Goal: Transaction & Acquisition: Purchase product/service

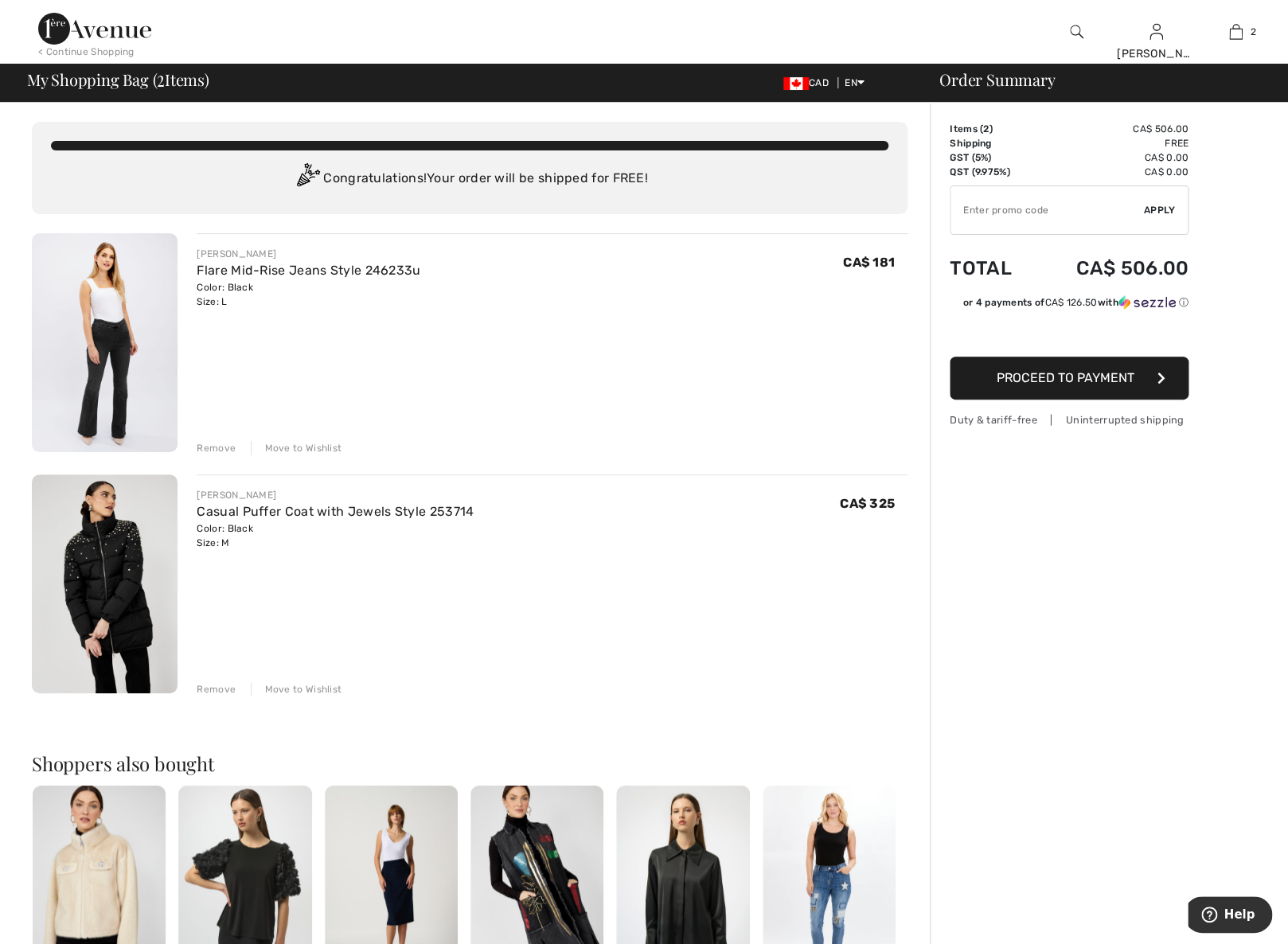
click at [110, 332] on img at bounding box center [105, 342] width 146 height 219
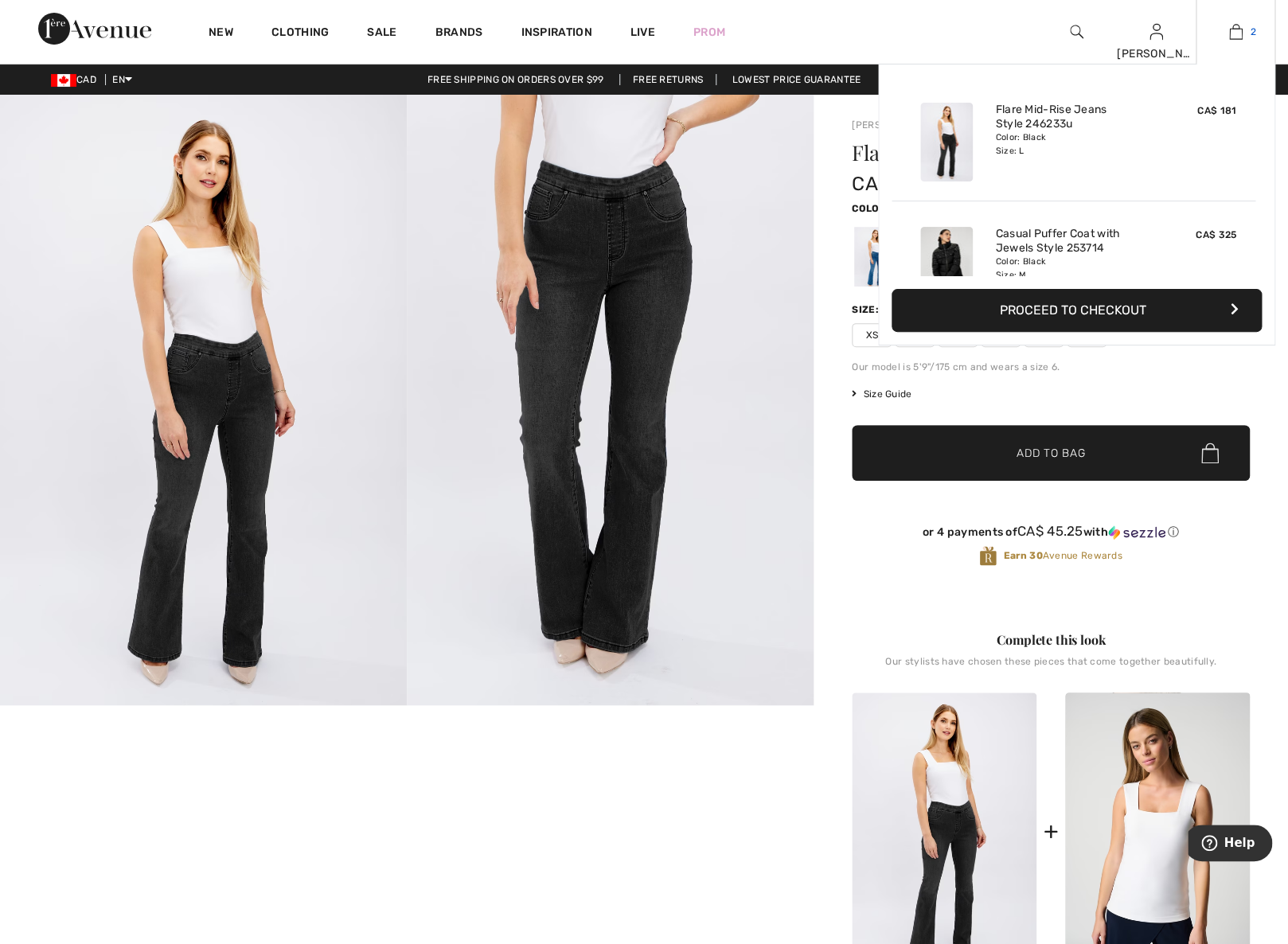
click at [1234, 37] on img at bounding box center [1236, 32] width 14 height 19
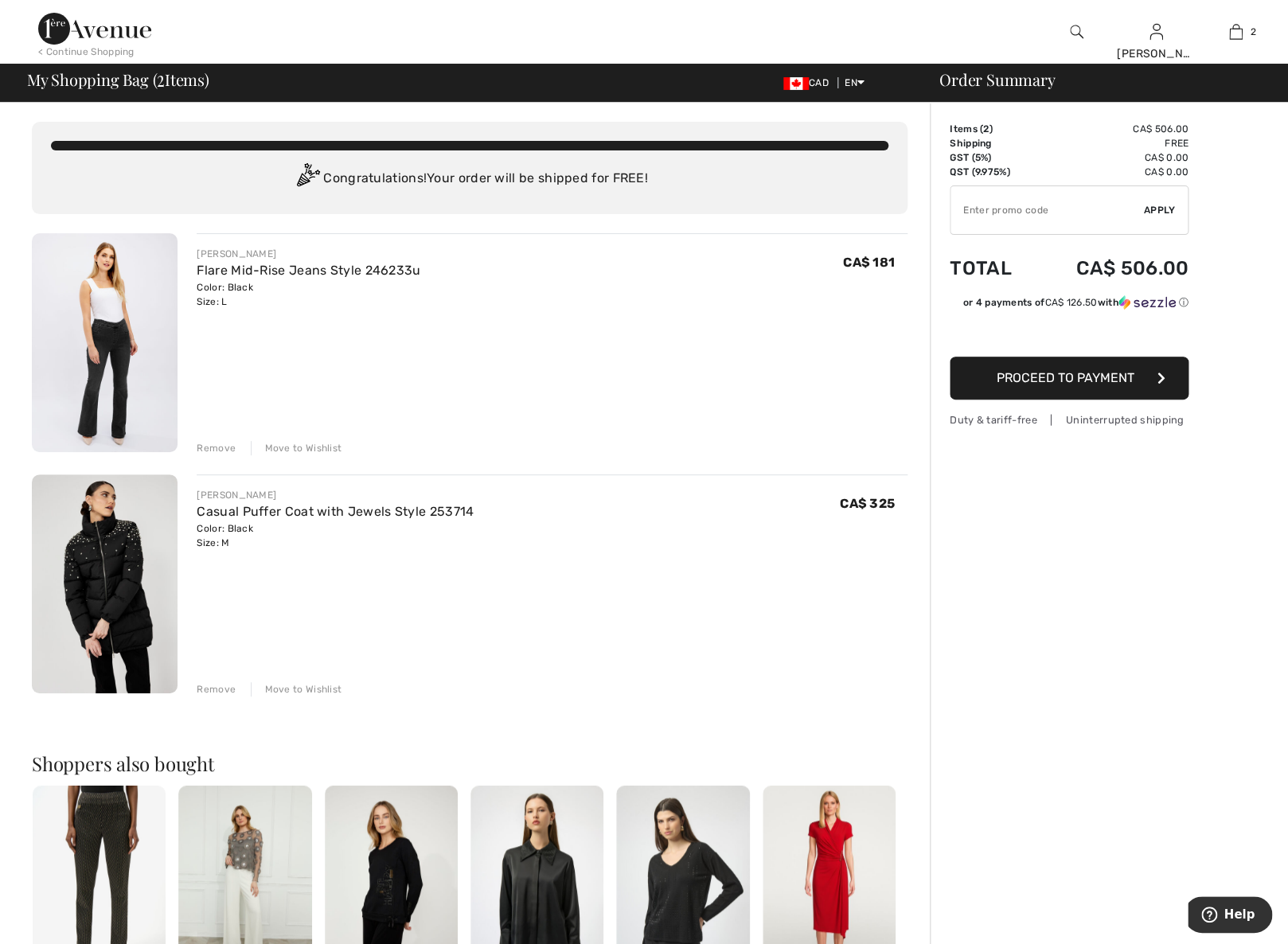
click at [219, 445] on div "Remove" at bounding box center [216, 448] width 39 height 14
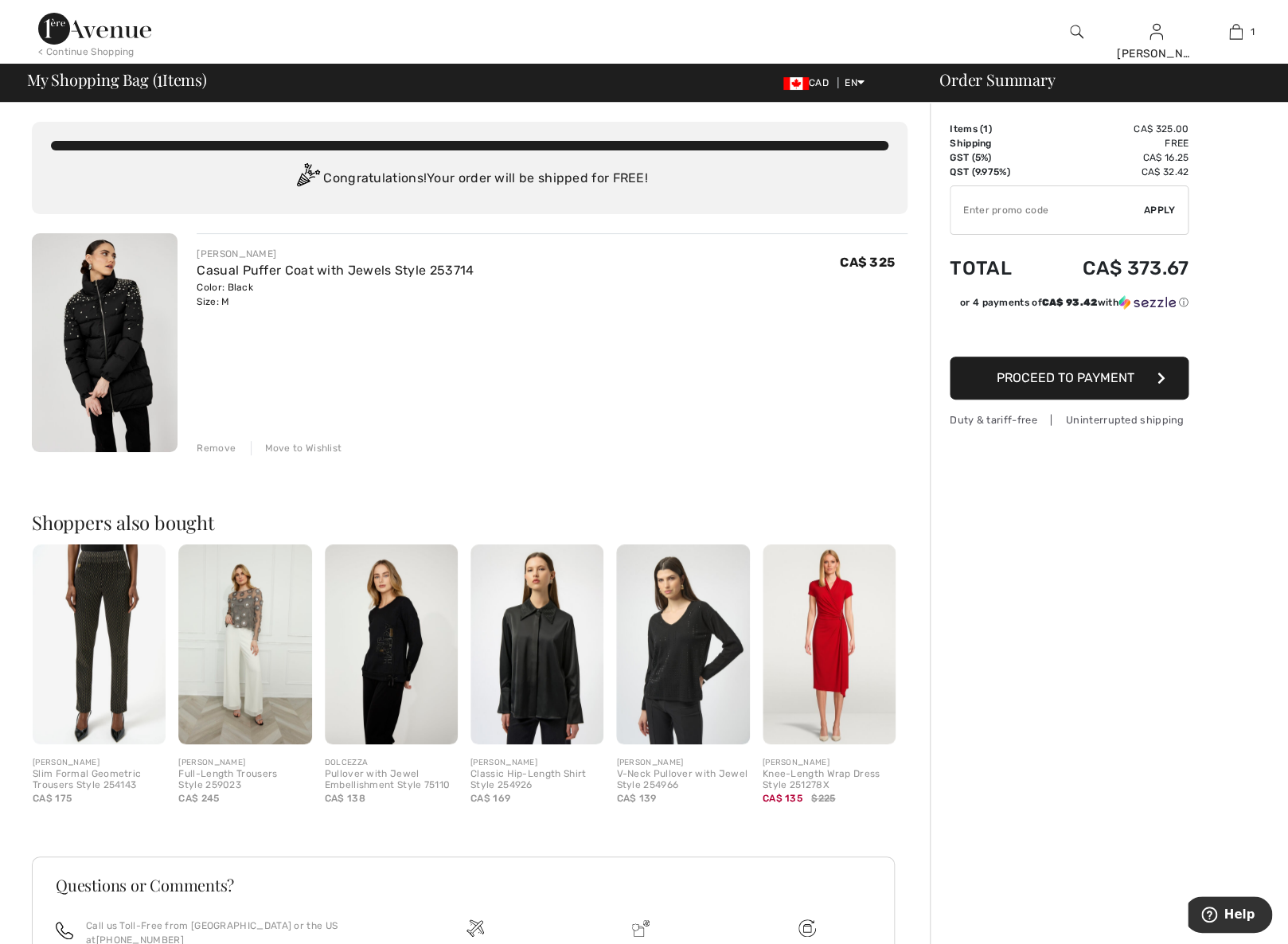
click at [95, 315] on img at bounding box center [105, 342] width 146 height 219
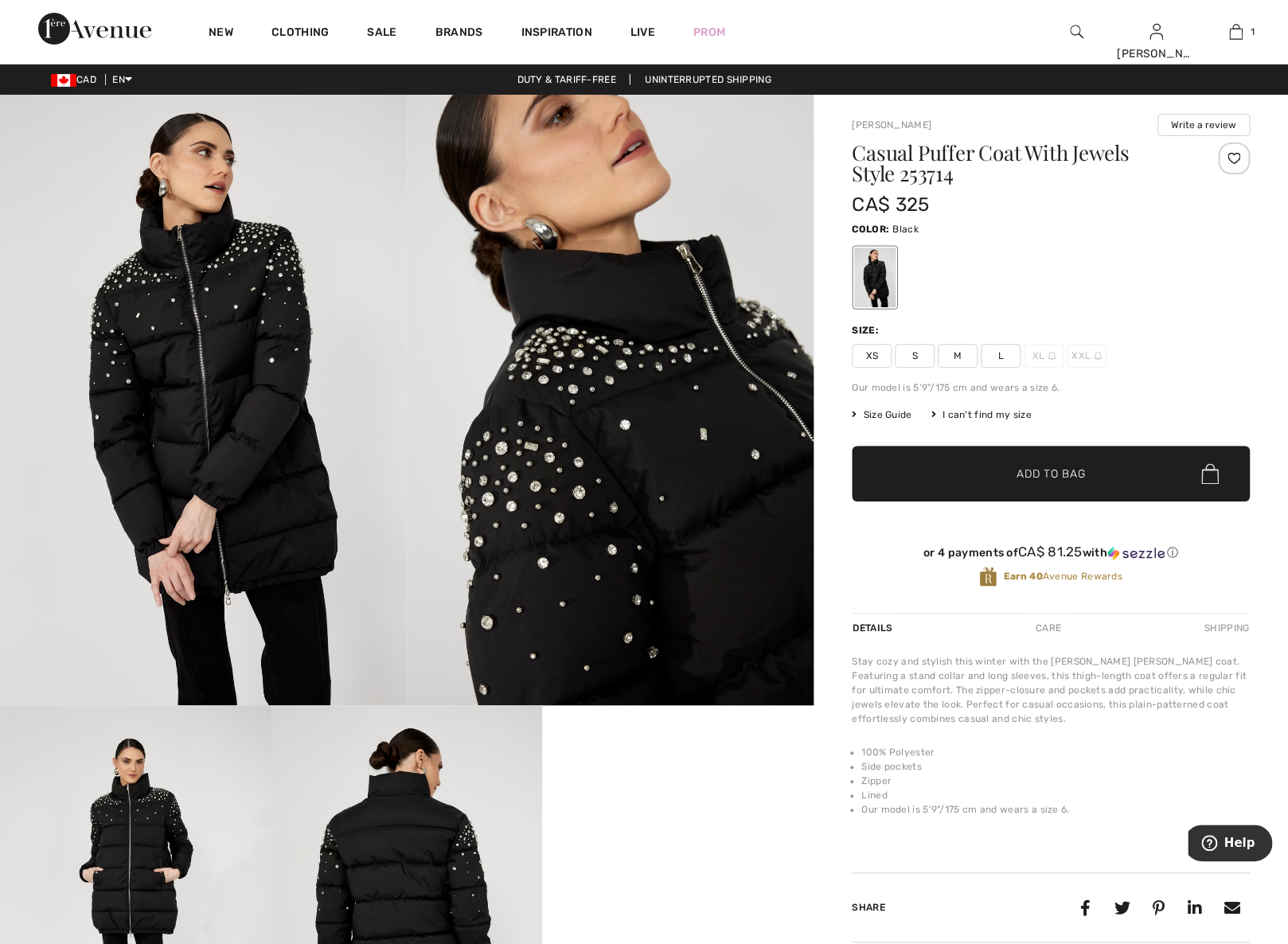
click at [1084, 30] on div at bounding box center [1076, 32] width 79 height 64
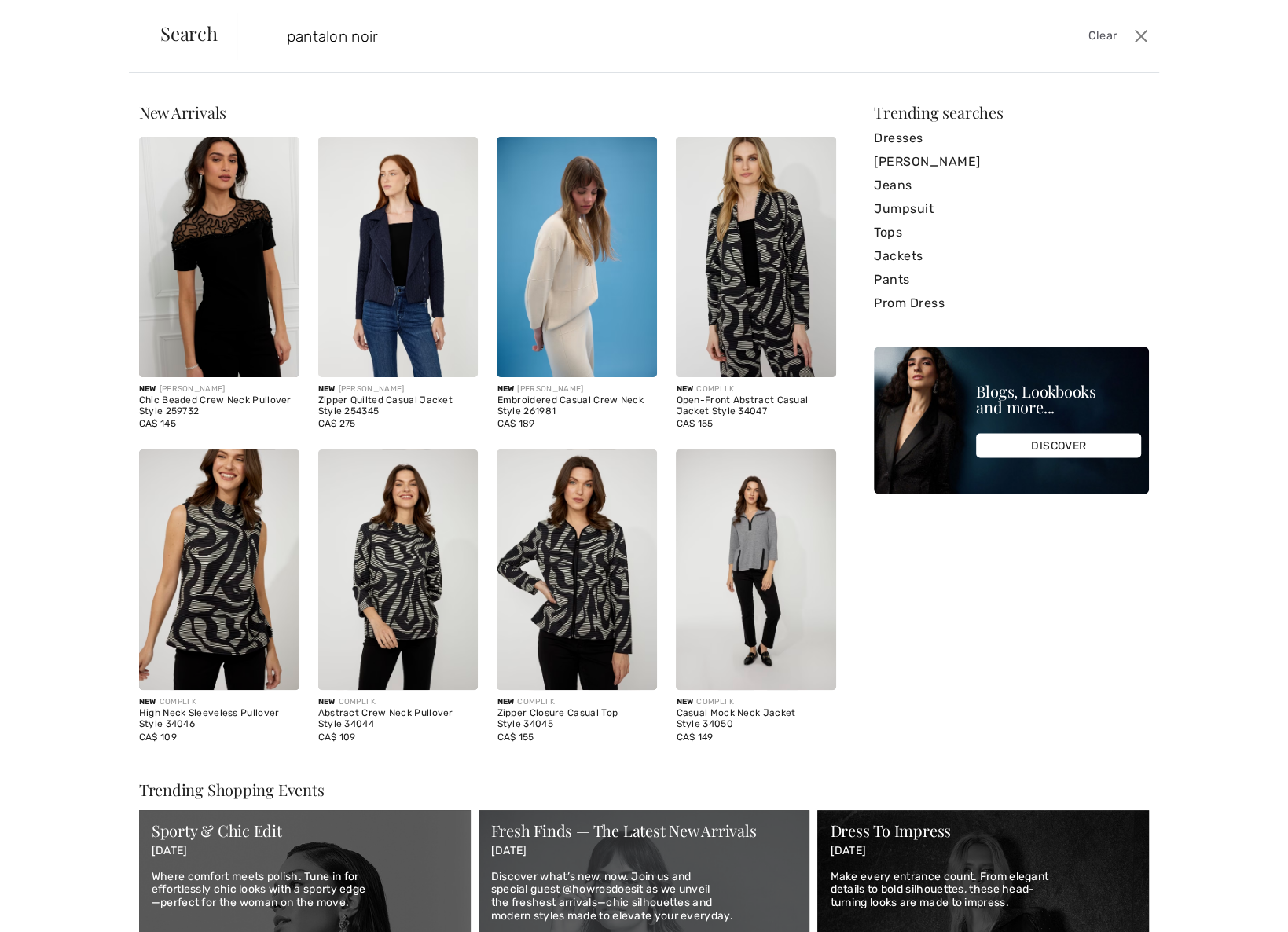
type input "pantalon noir"
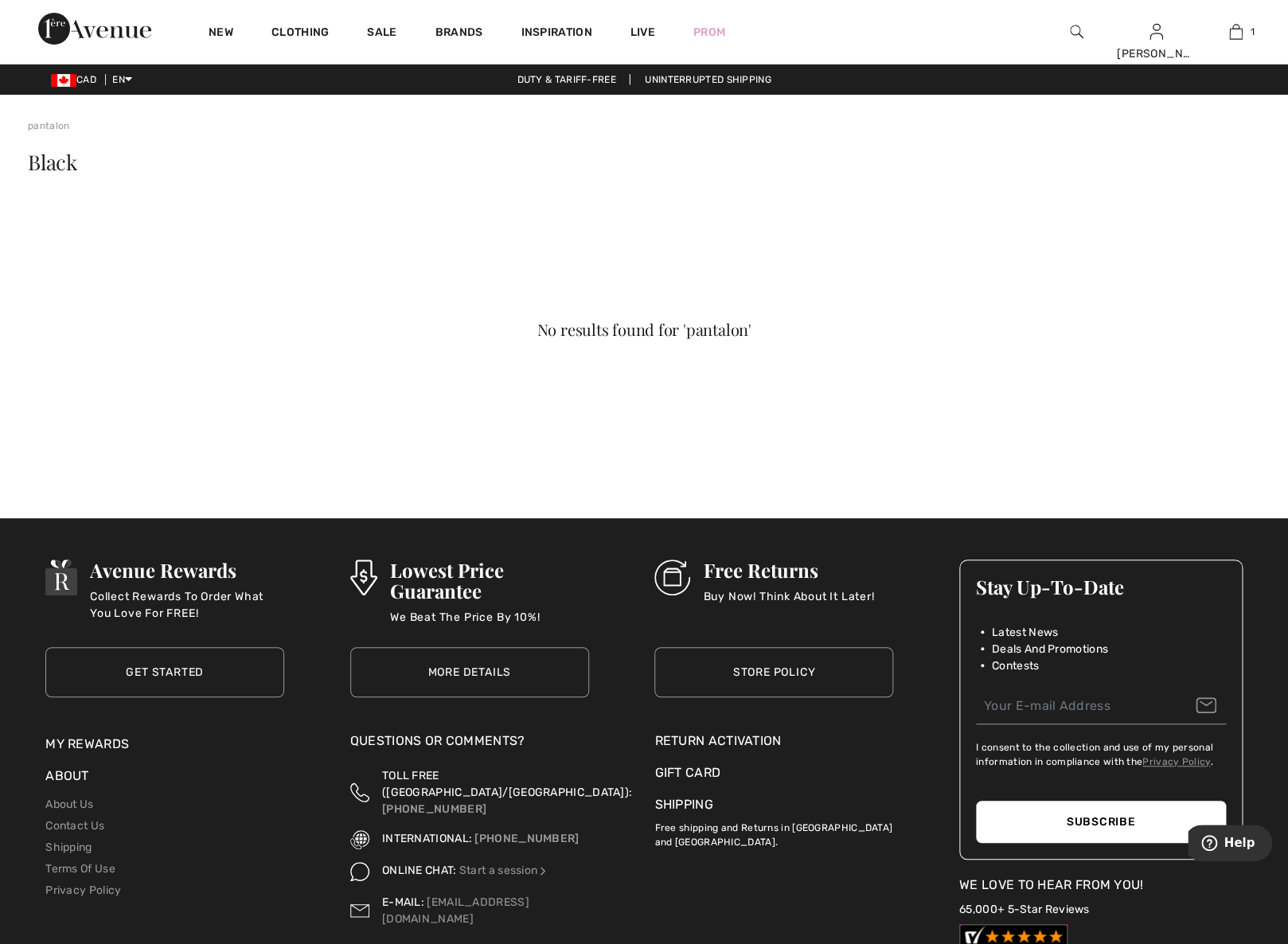
click at [1083, 24] on div at bounding box center [1076, 32] width 79 height 64
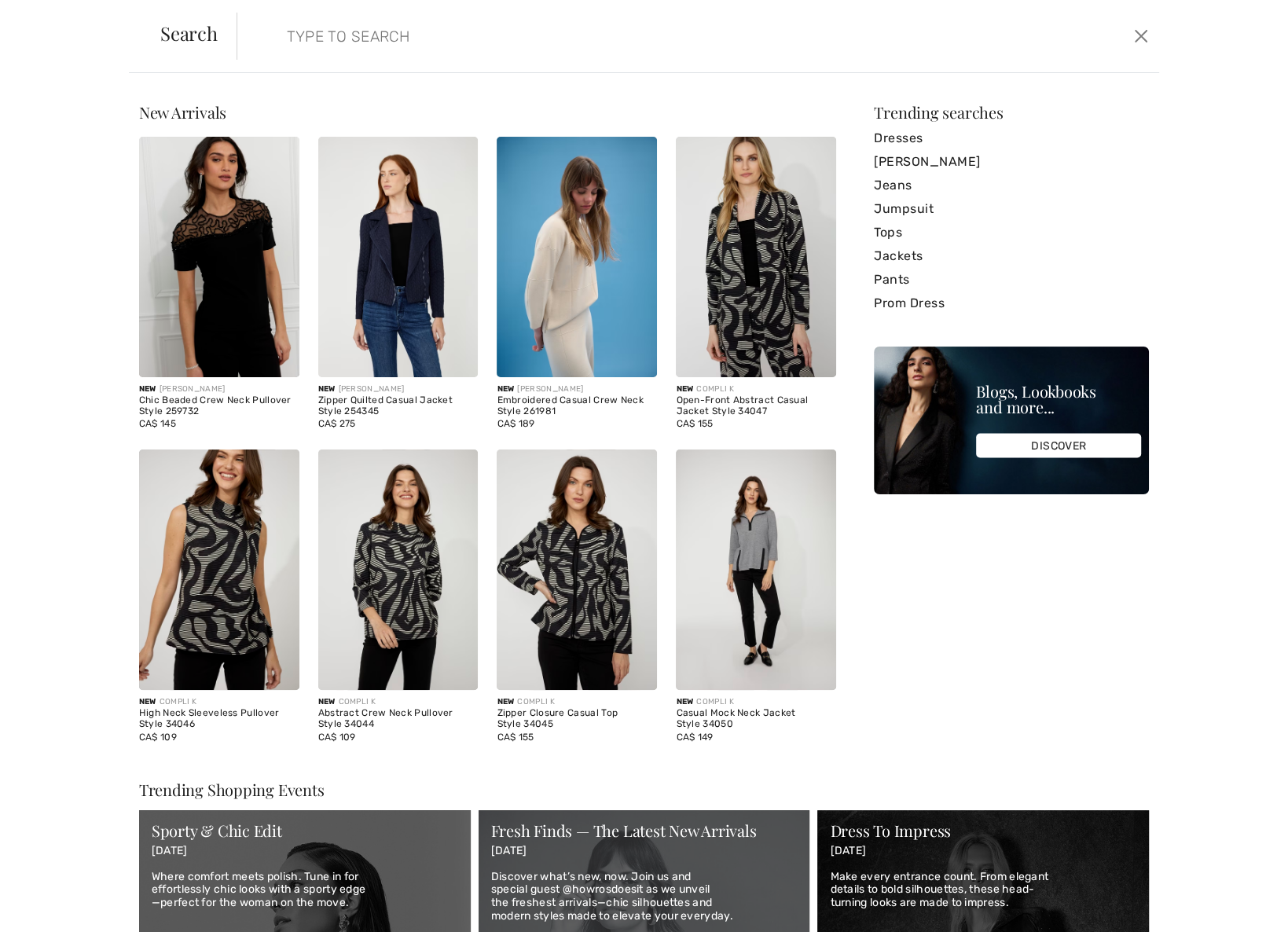
click at [1063, 26] on form "Clear" at bounding box center [682, 36] width 893 height 47
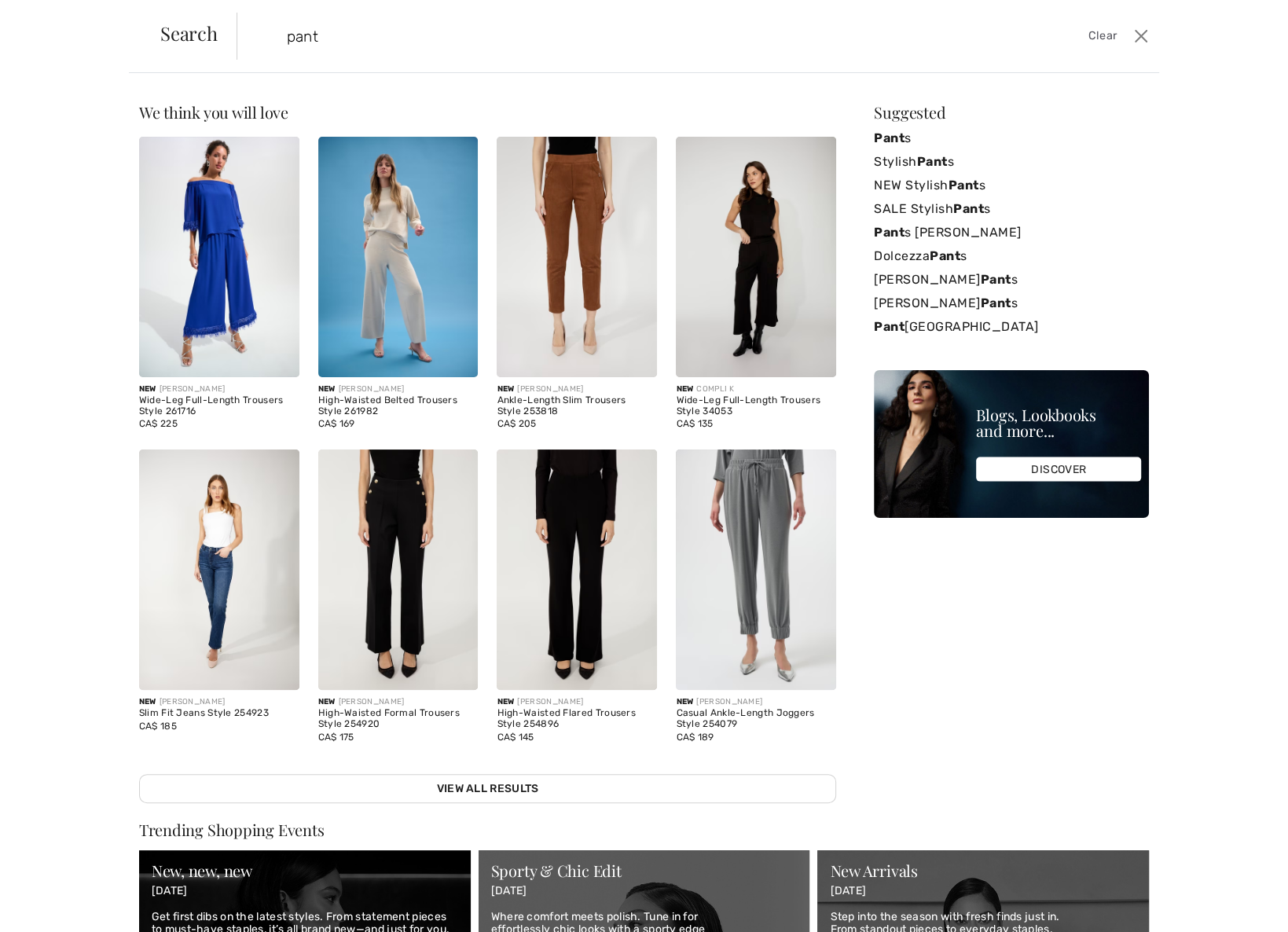
type input "pant"
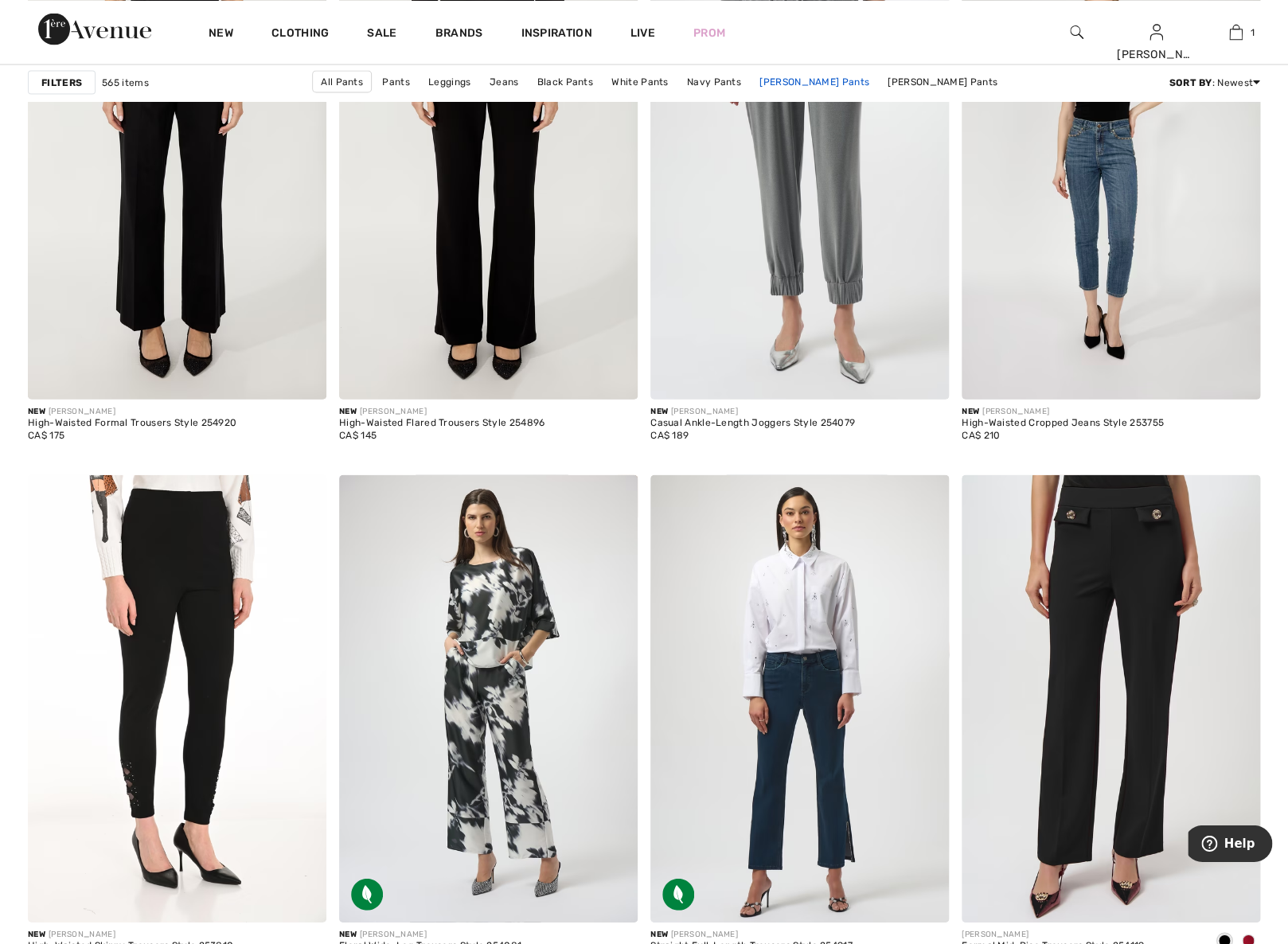
scroll to position [1337, 0]
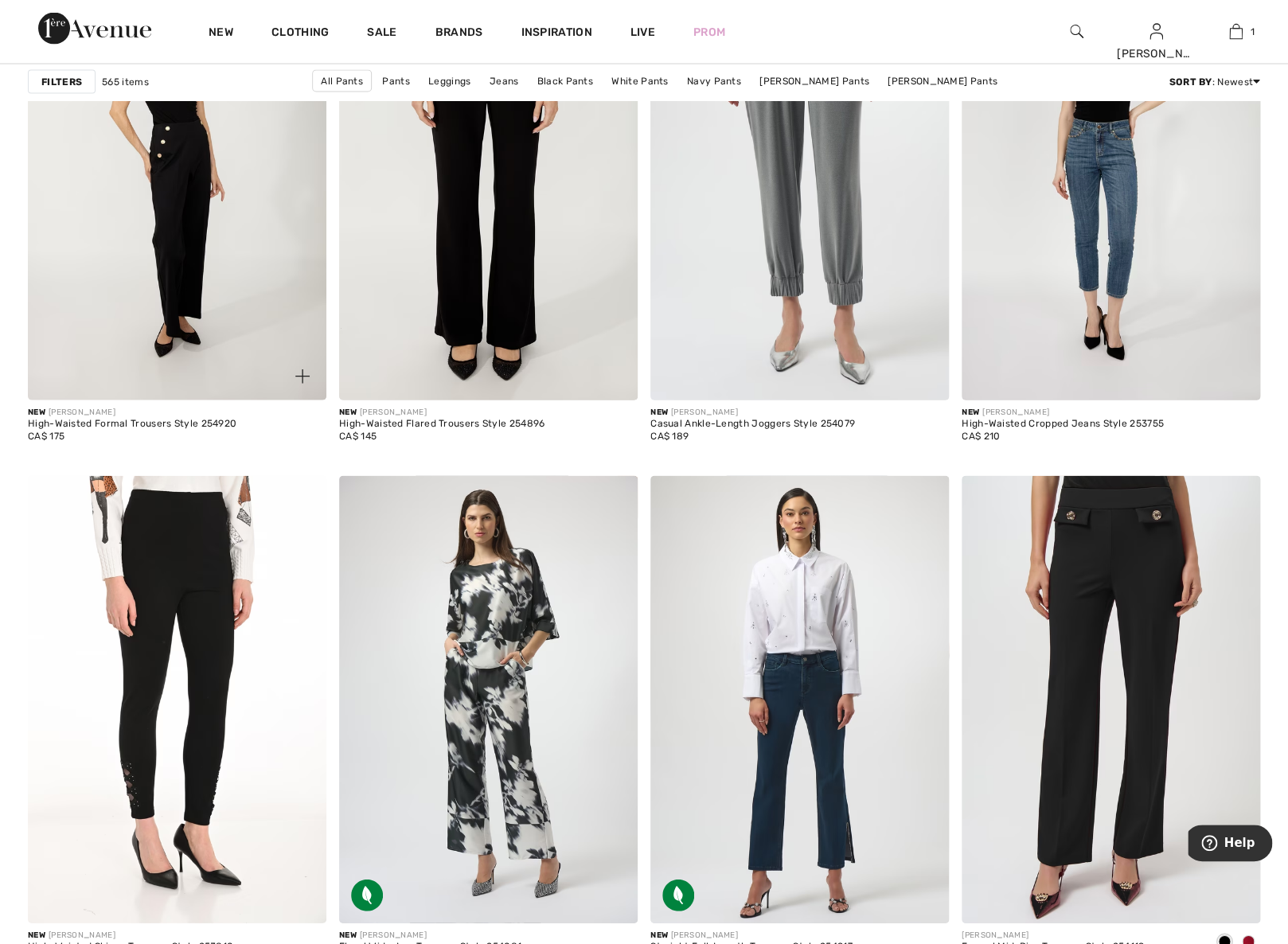
click at [182, 223] on img at bounding box center [177, 176] width 299 height 448
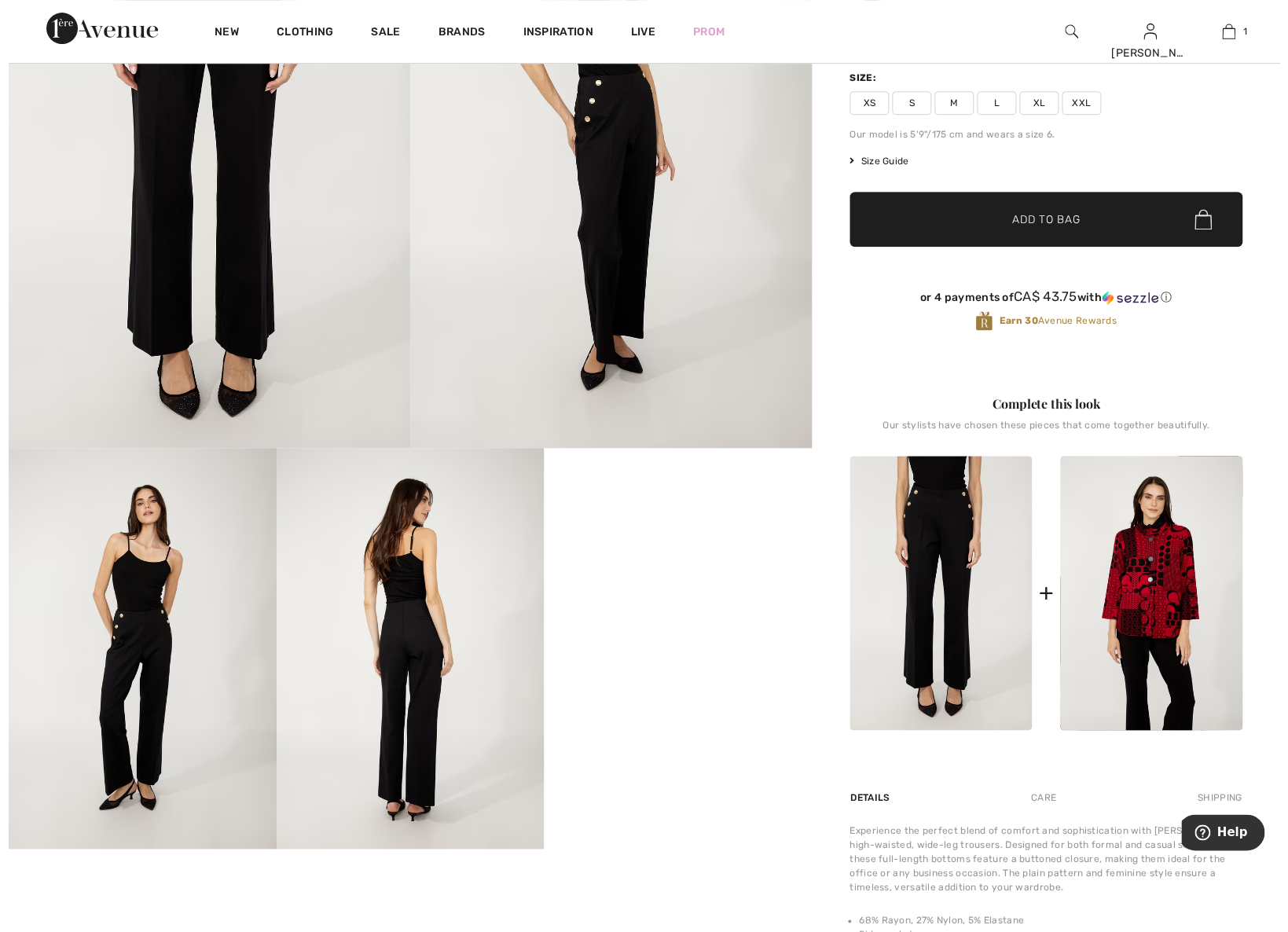
scroll to position [330, 0]
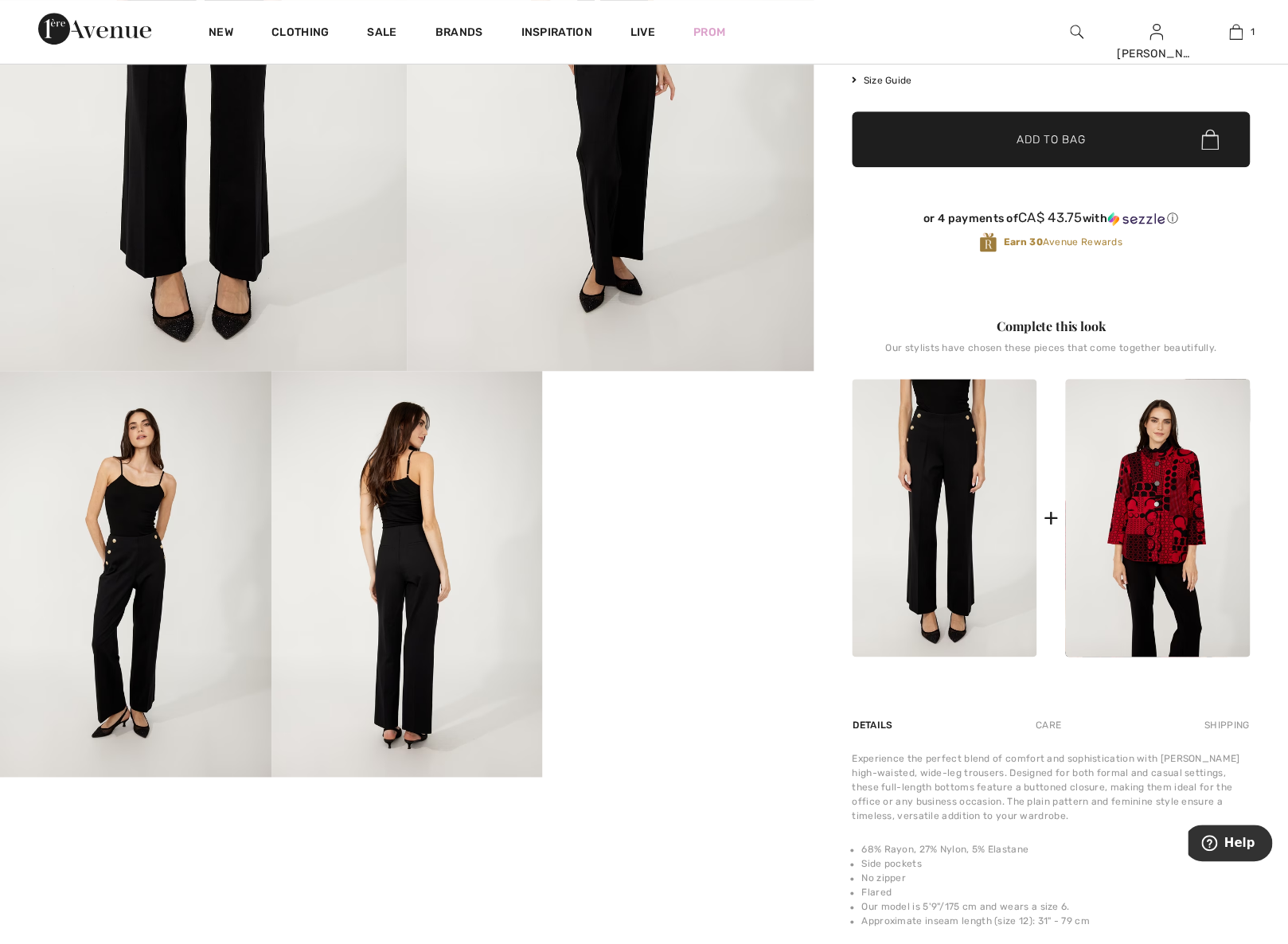
click at [183, 532] on img at bounding box center [135, 574] width 272 height 407
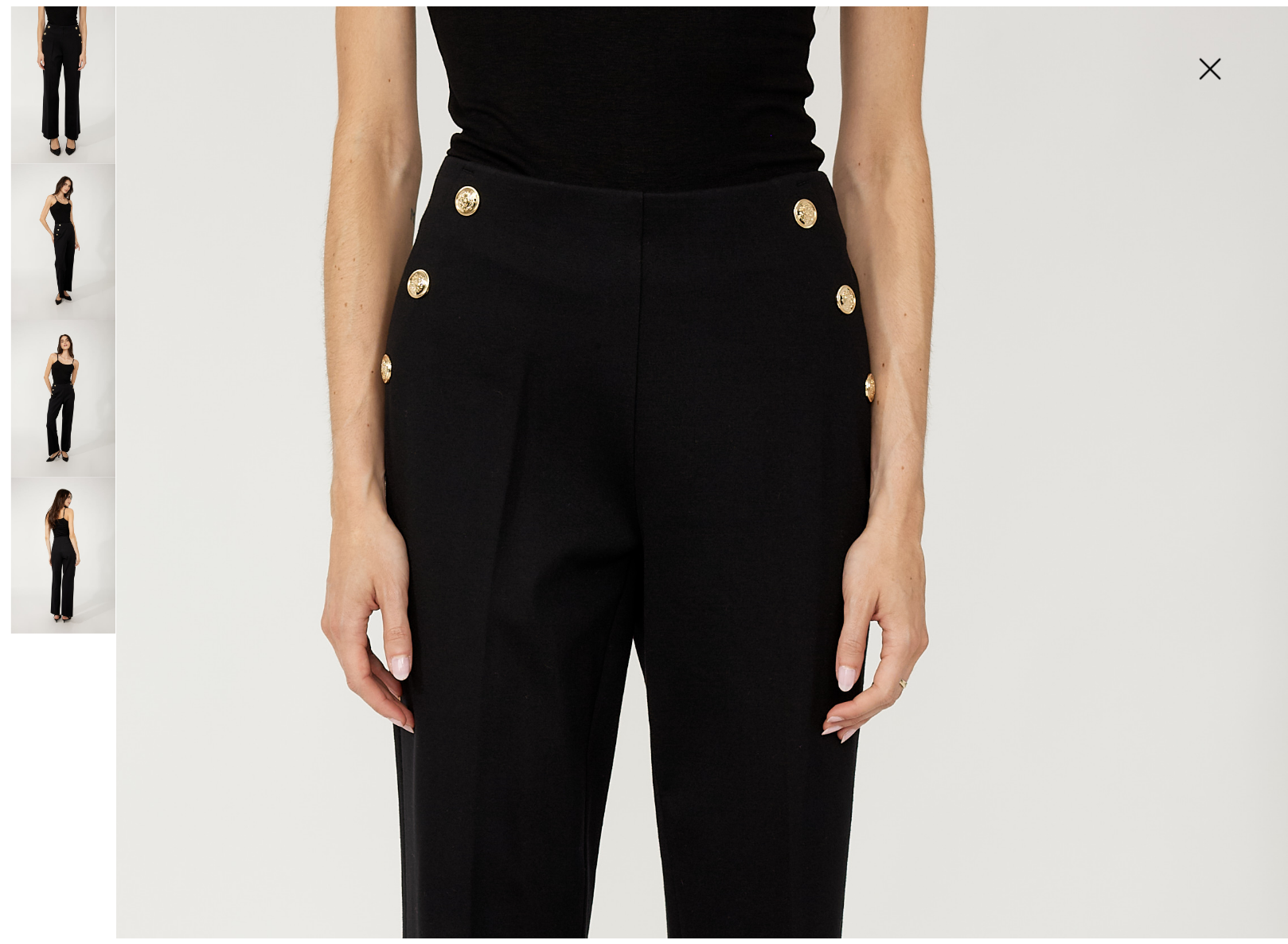
scroll to position [0, 0]
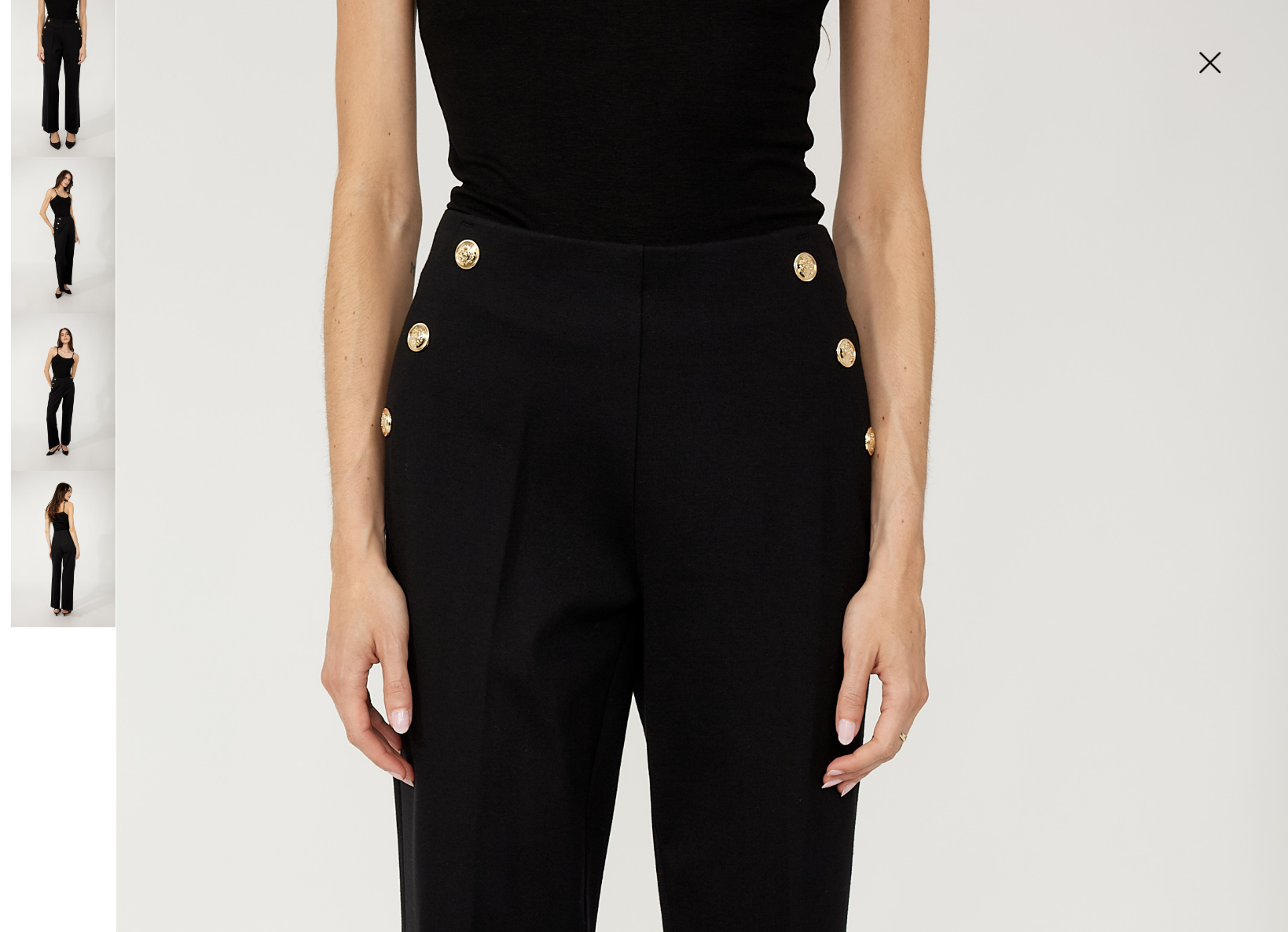
click at [1218, 70] on img at bounding box center [1209, 64] width 78 height 81
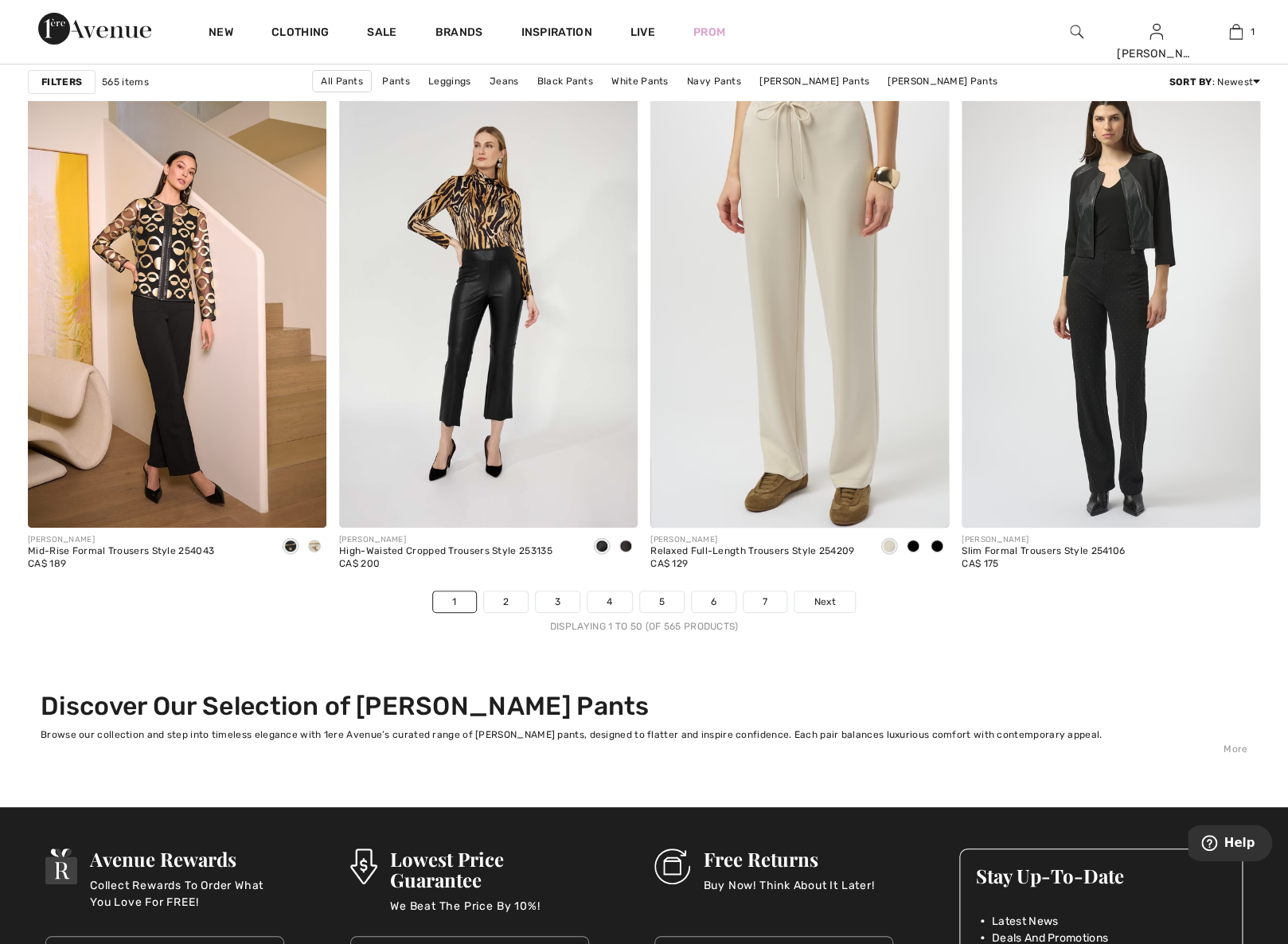
scroll to position [7687, 0]
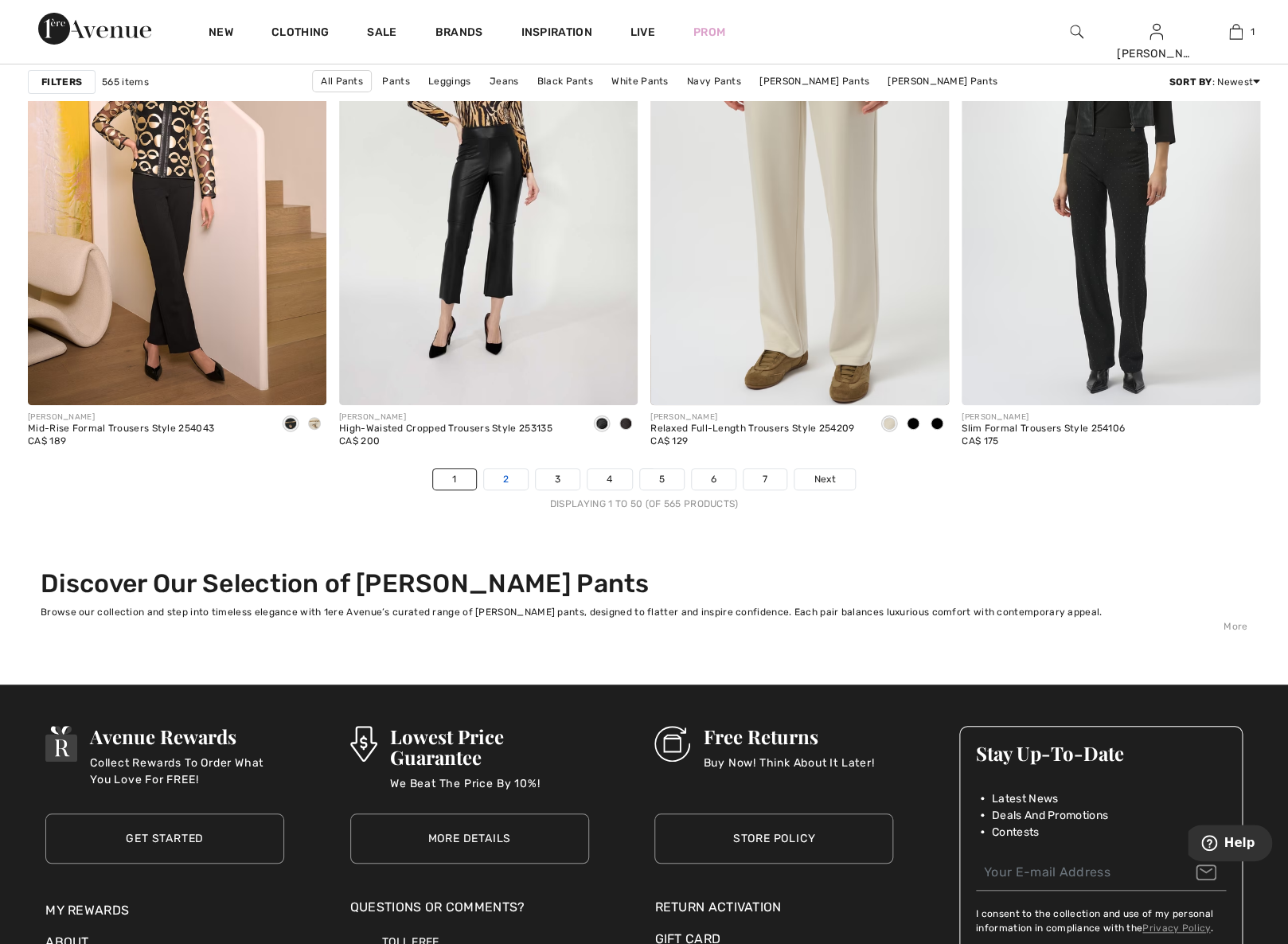
click at [509, 478] on link "2" at bounding box center [505, 479] width 44 height 21
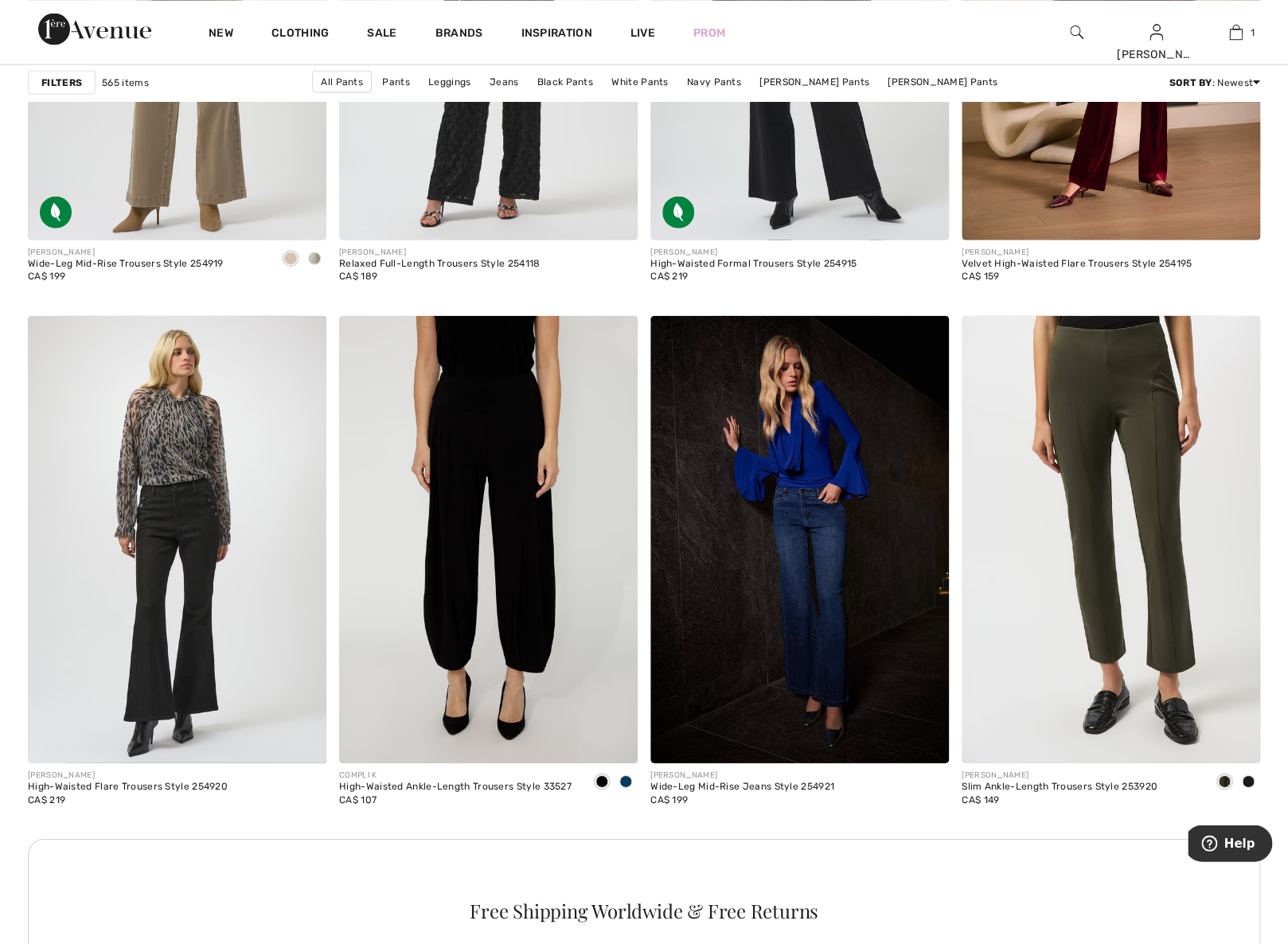
scroll to position [1671, 0]
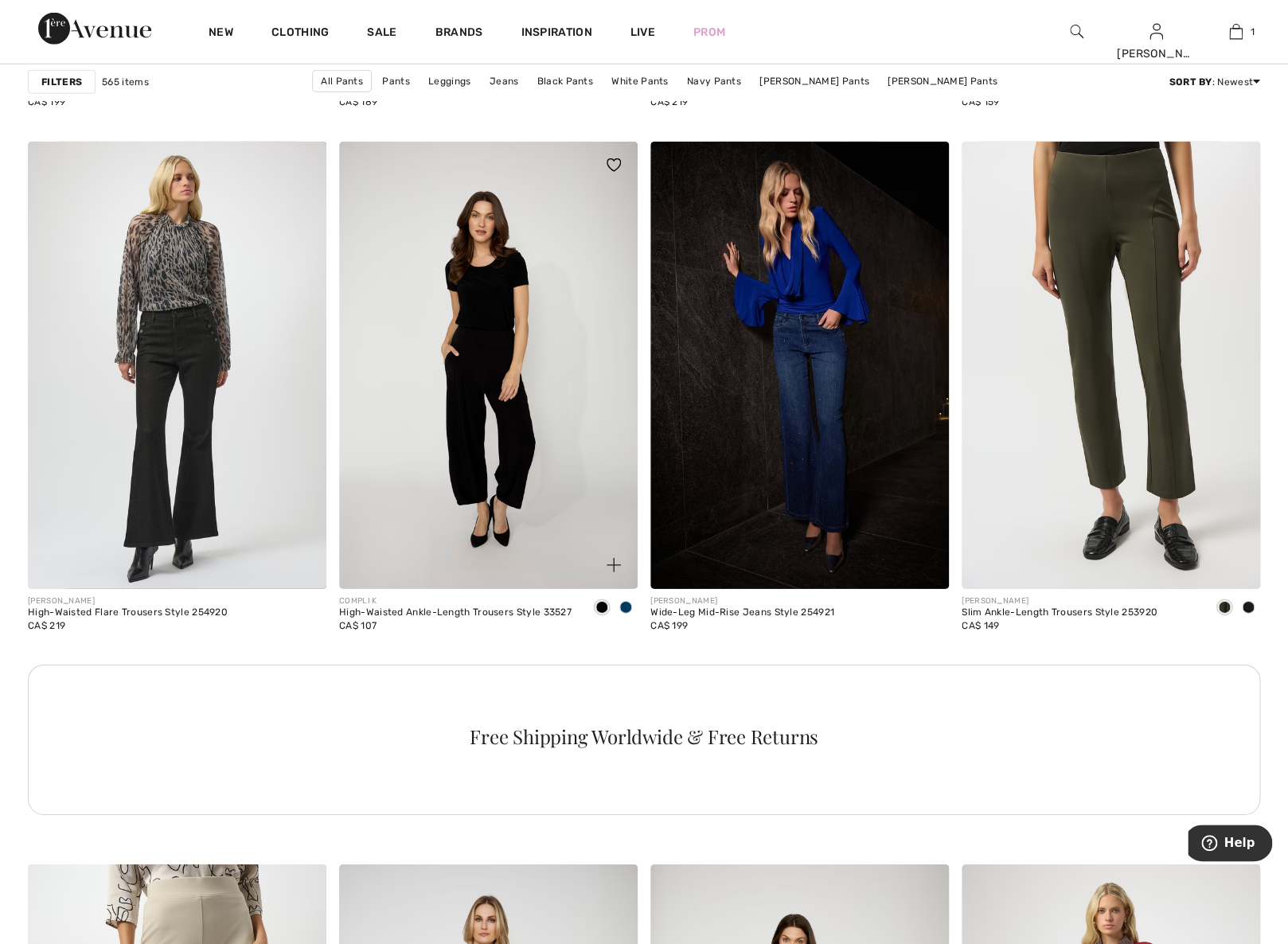
click at [468, 273] on img at bounding box center [488, 366] width 299 height 448
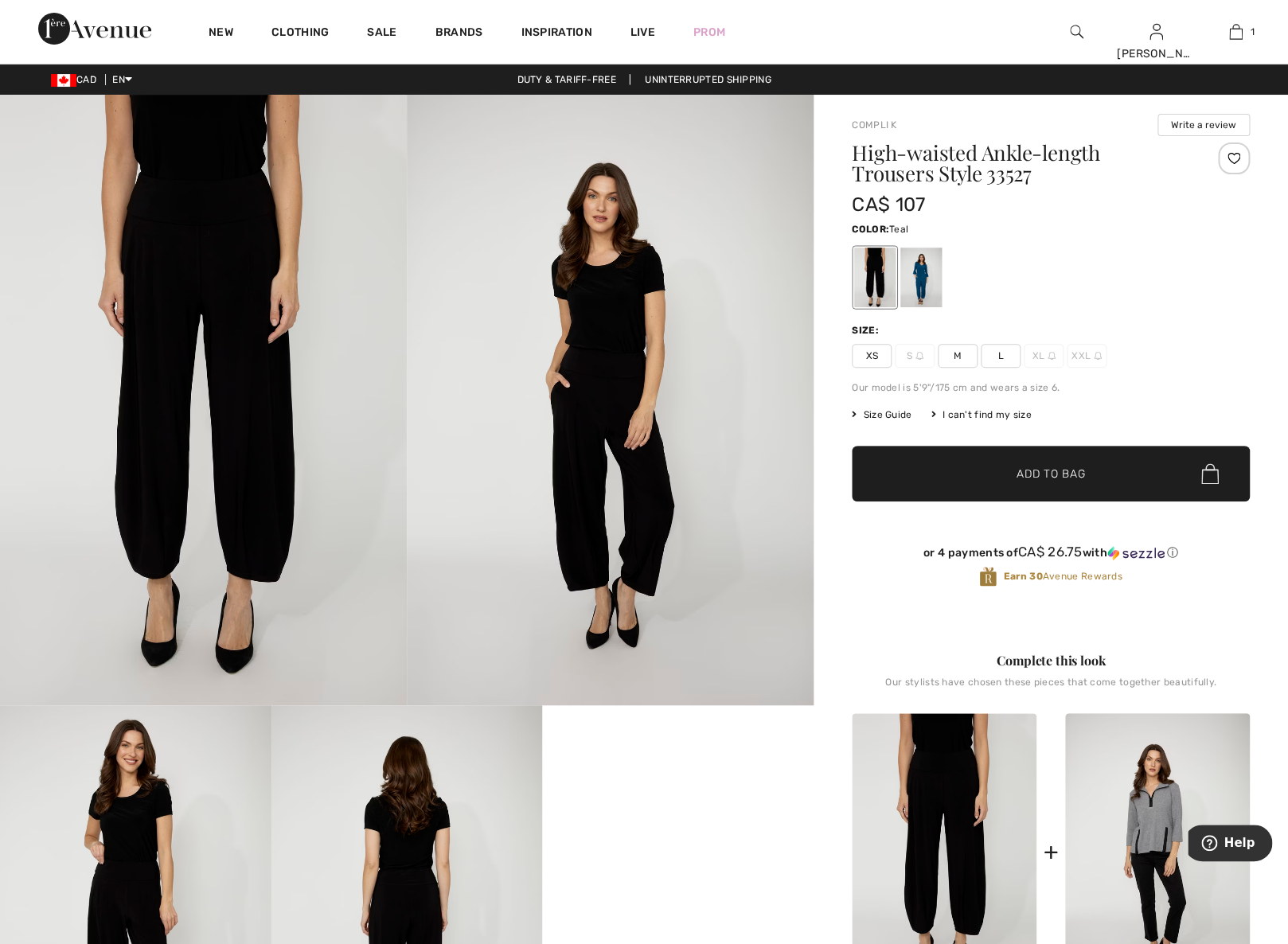
click at [916, 273] on div at bounding box center [921, 277] width 42 height 60
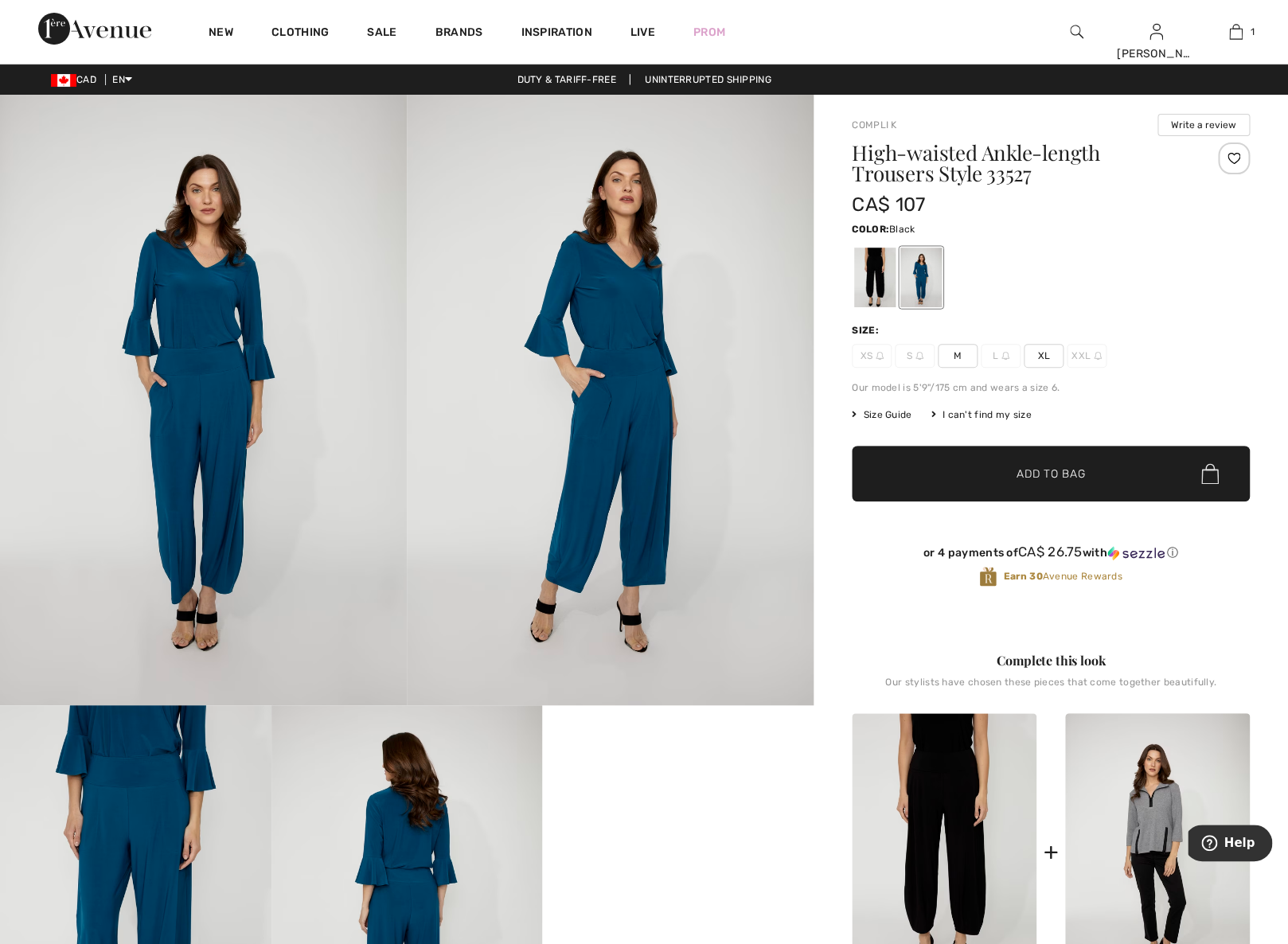
click at [870, 277] on div at bounding box center [875, 277] width 42 height 60
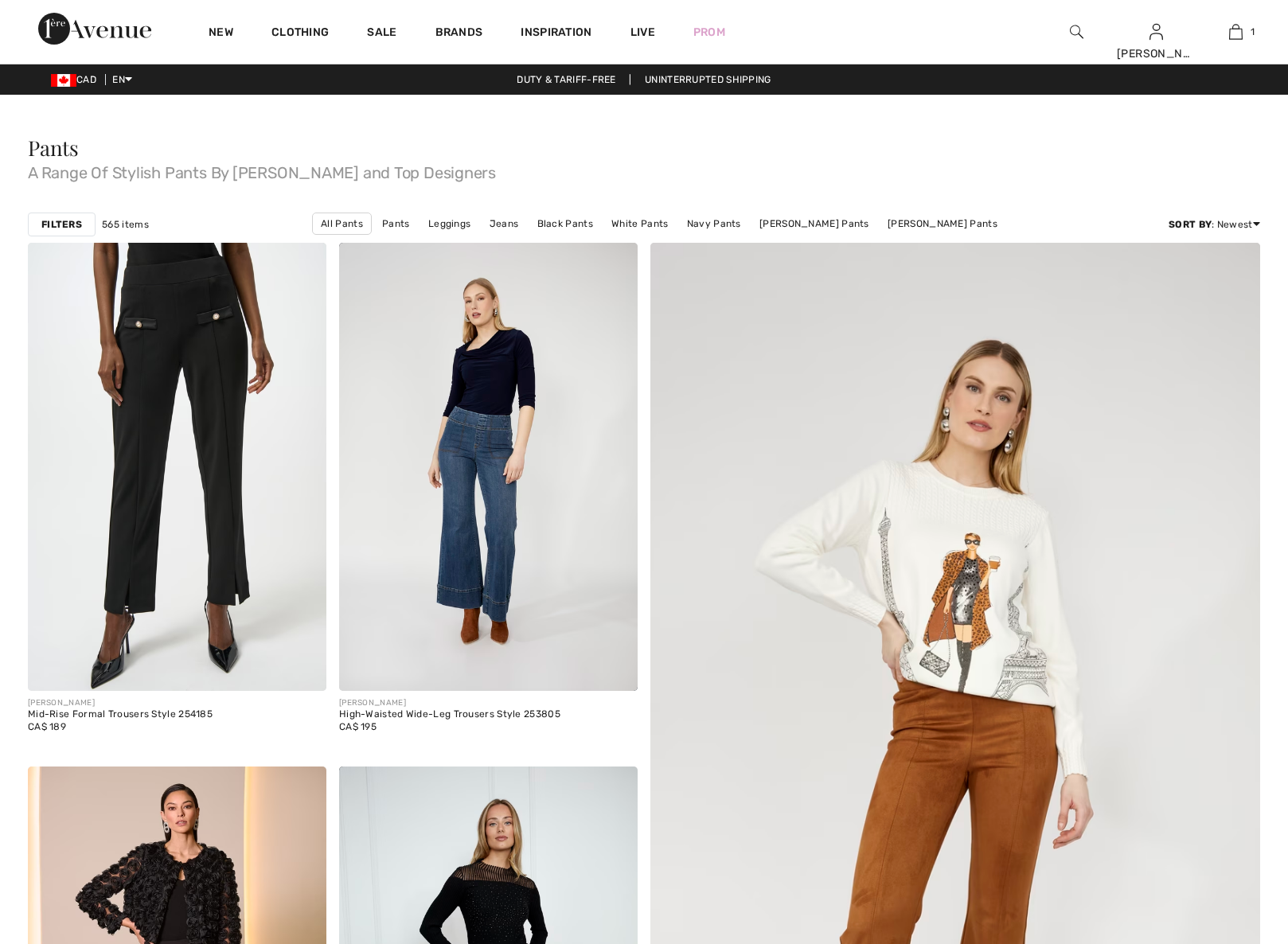
checkbox input "true"
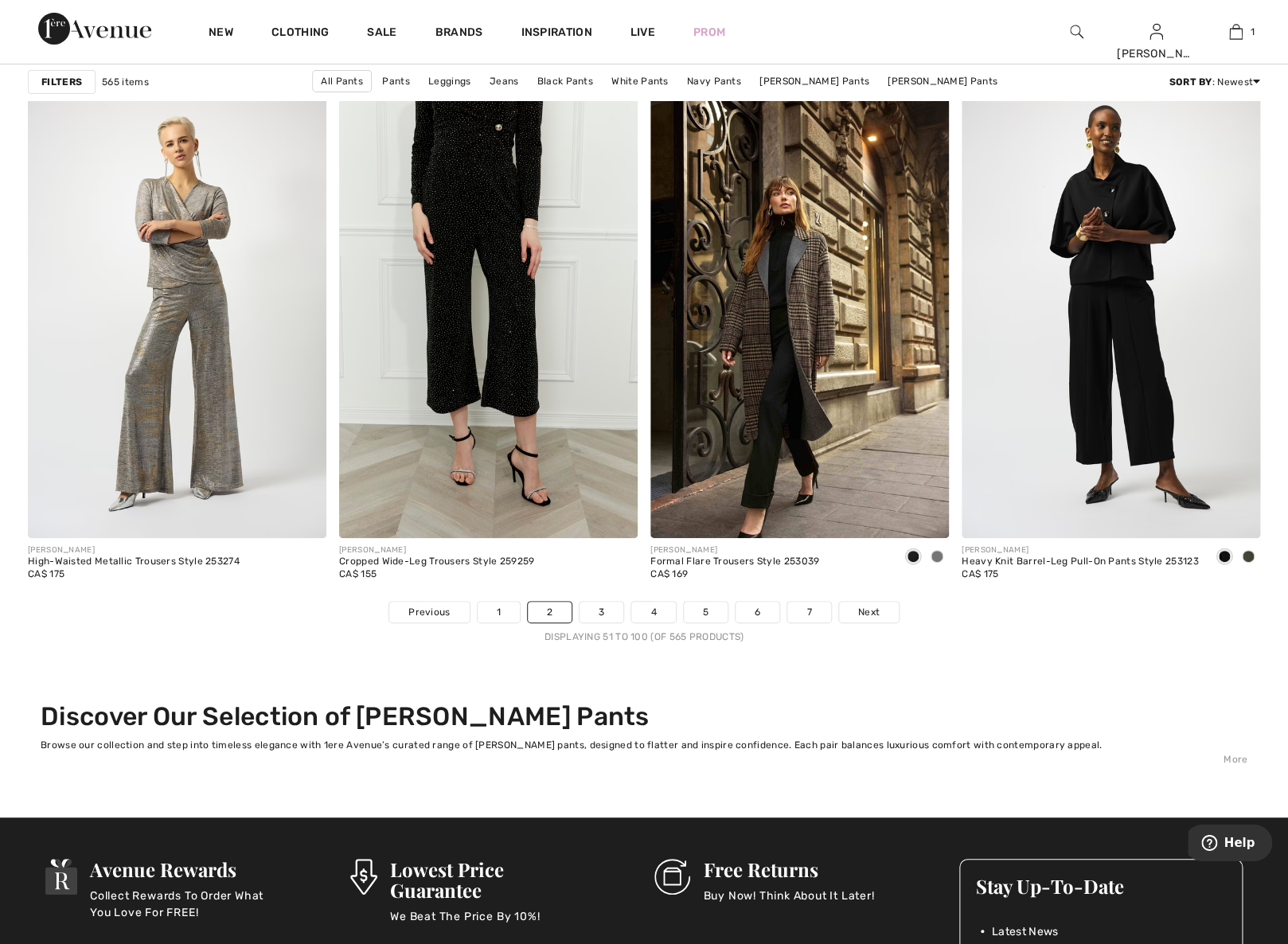
scroll to position [7687, 0]
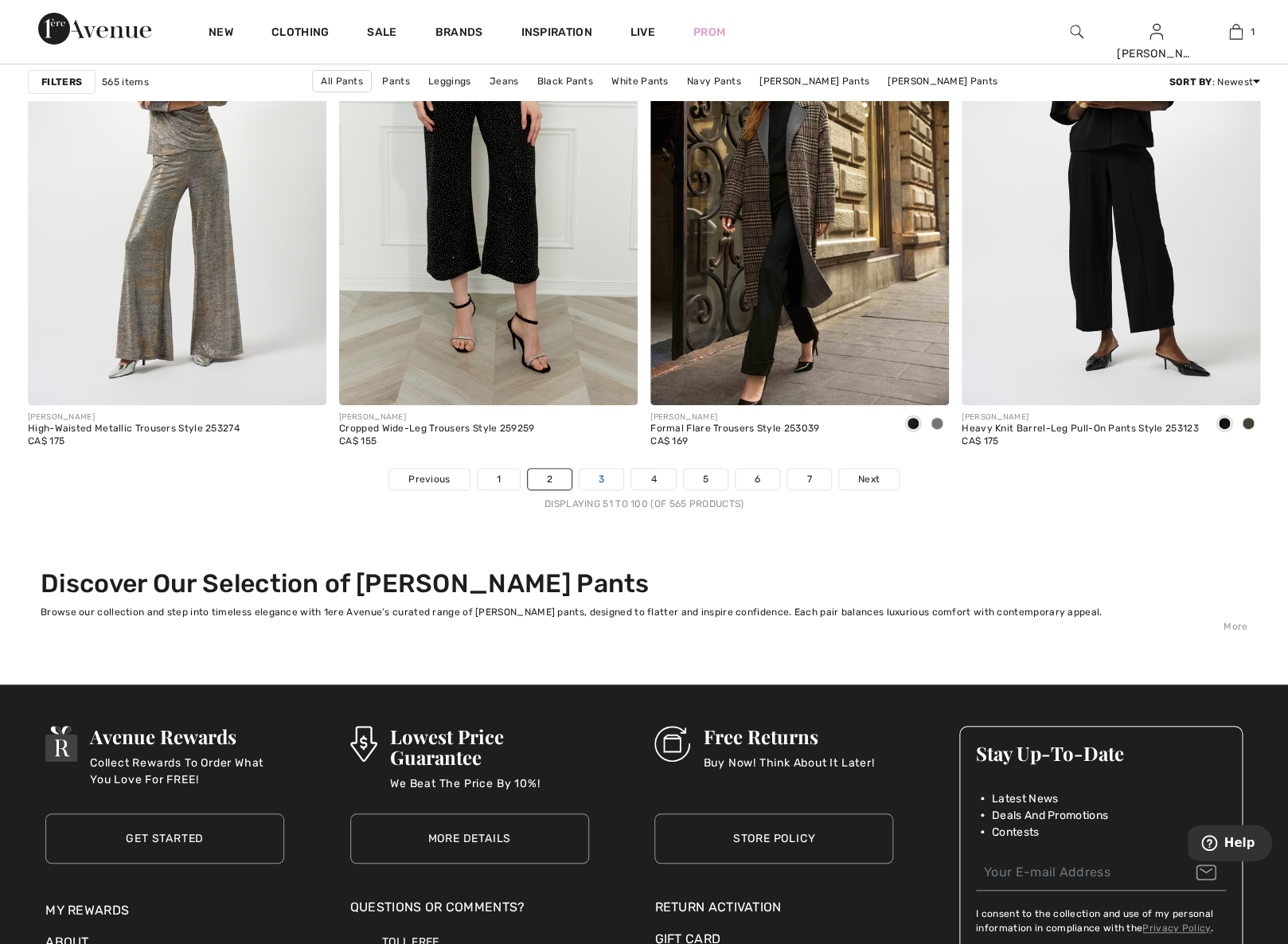
click at [599, 478] on link "3" at bounding box center [602, 479] width 44 height 21
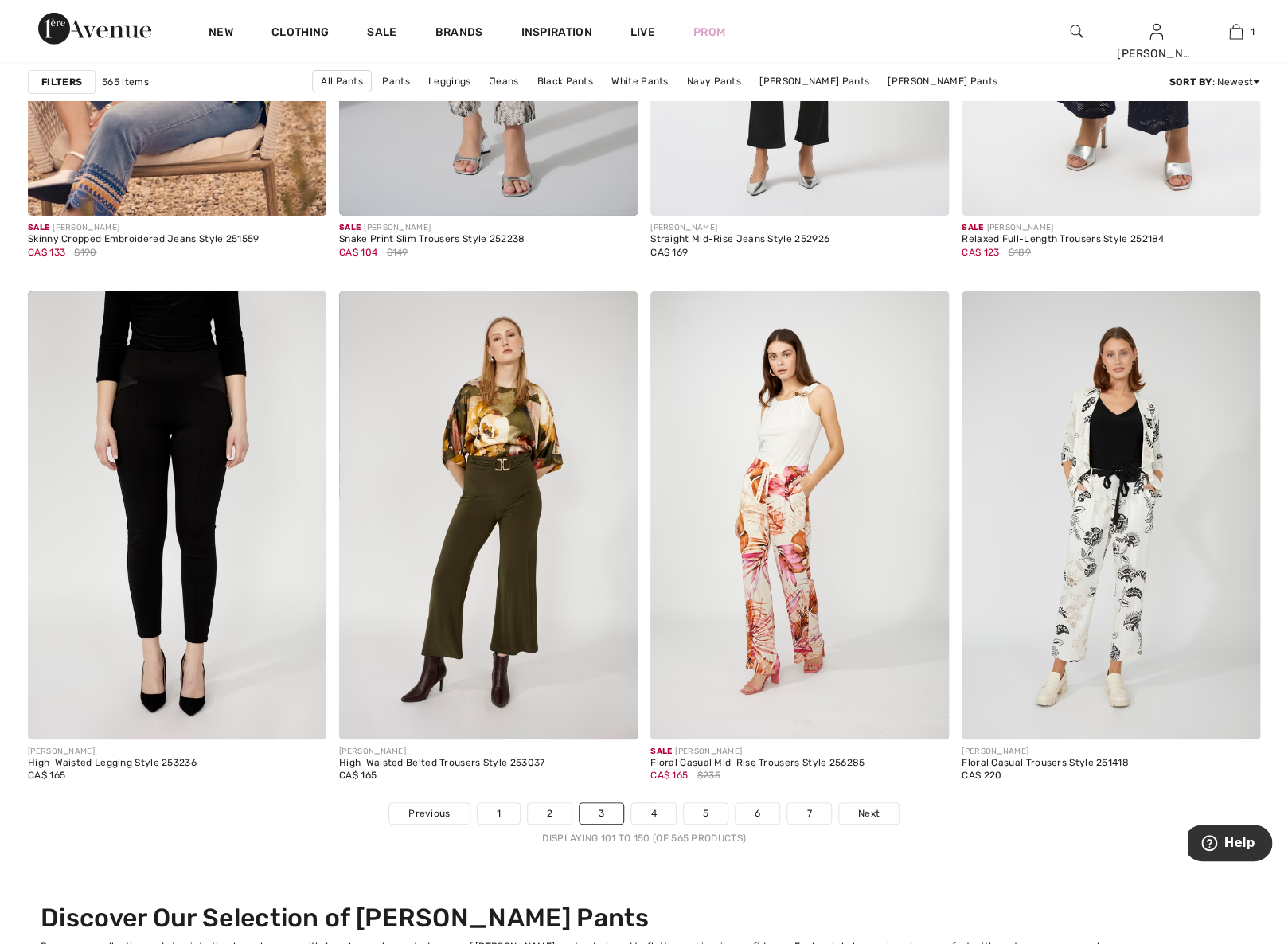
scroll to position [7687, 0]
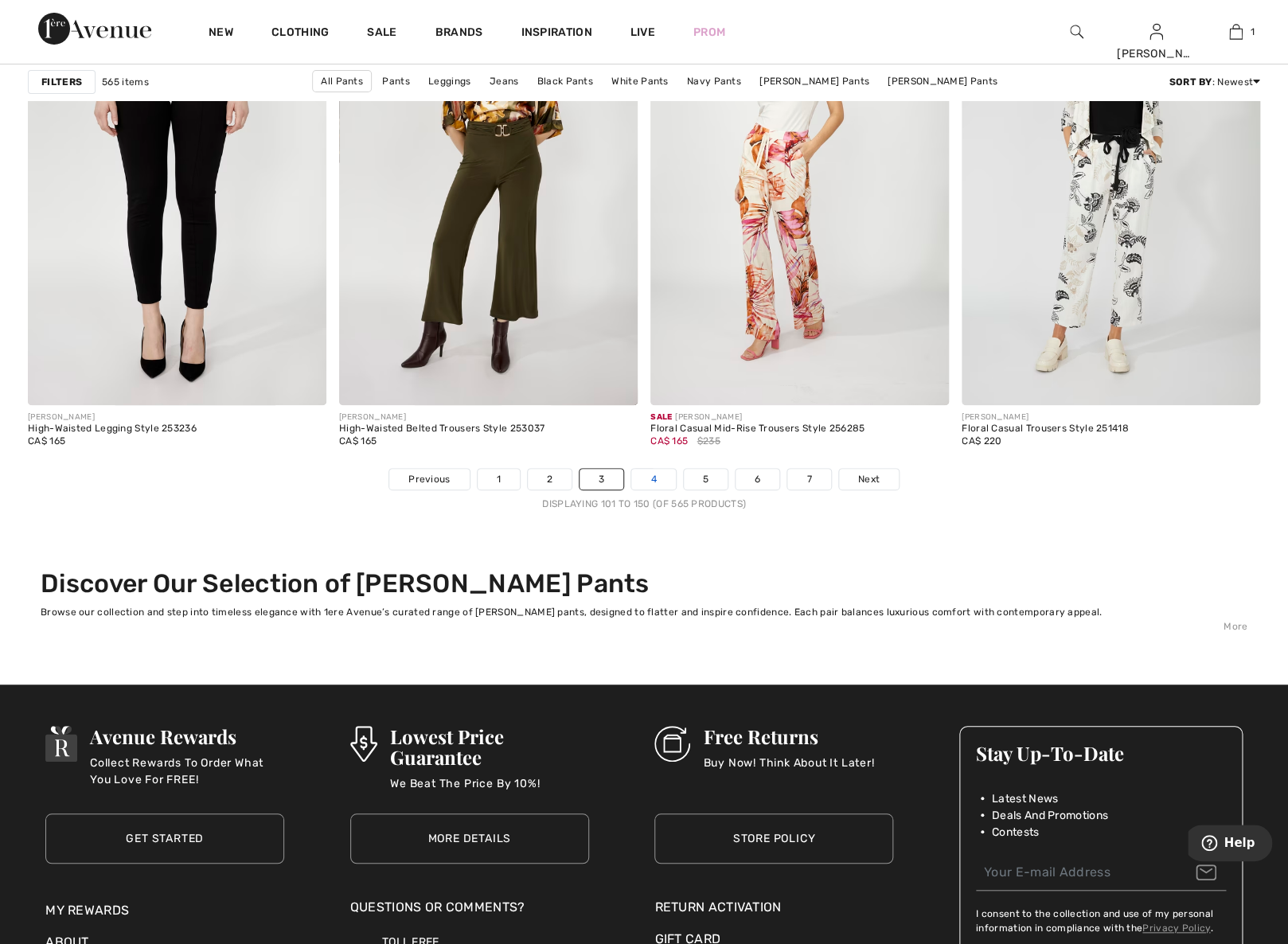
click at [655, 485] on link "4" at bounding box center [653, 479] width 44 height 21
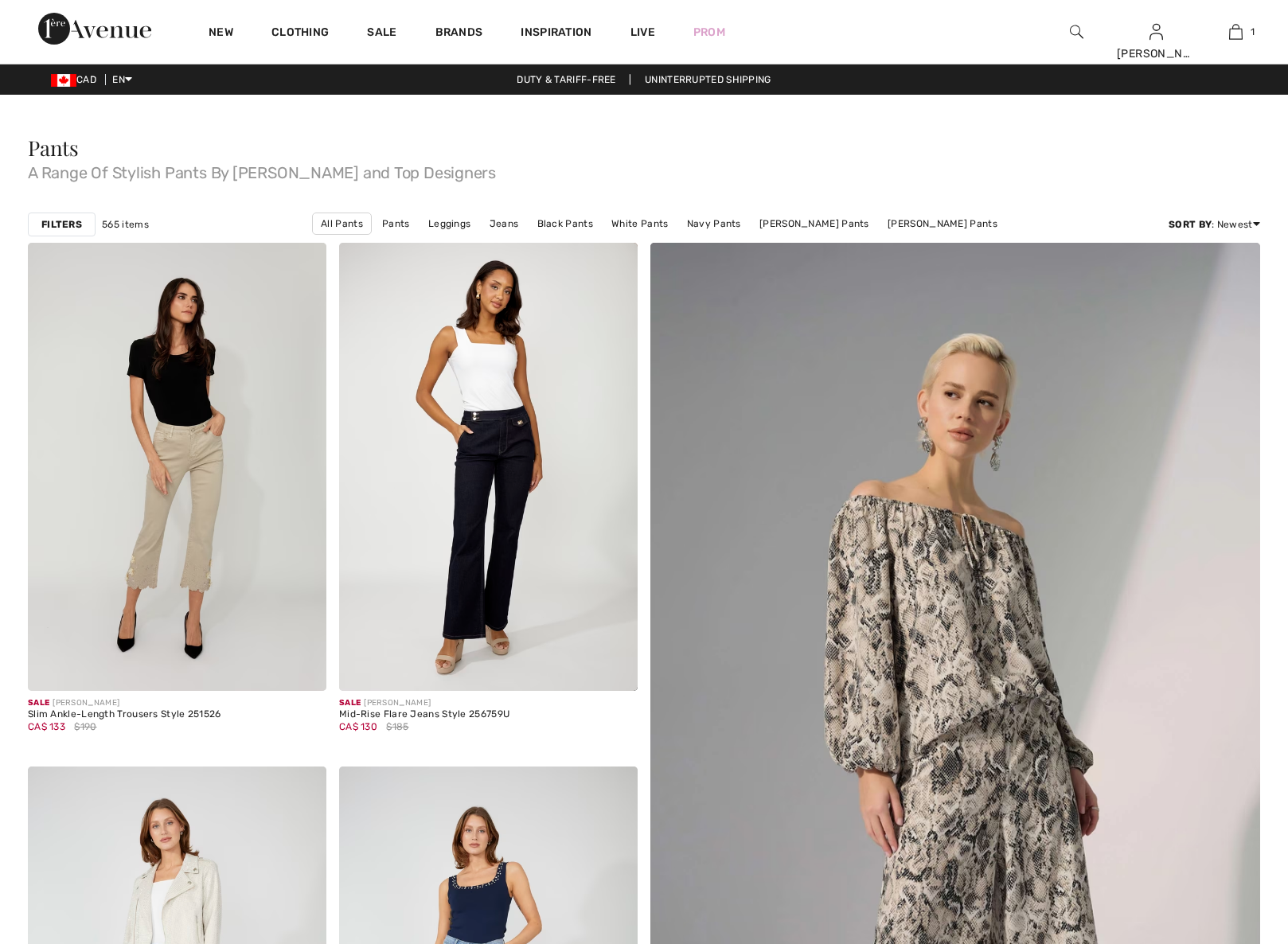
checkbox input "true"
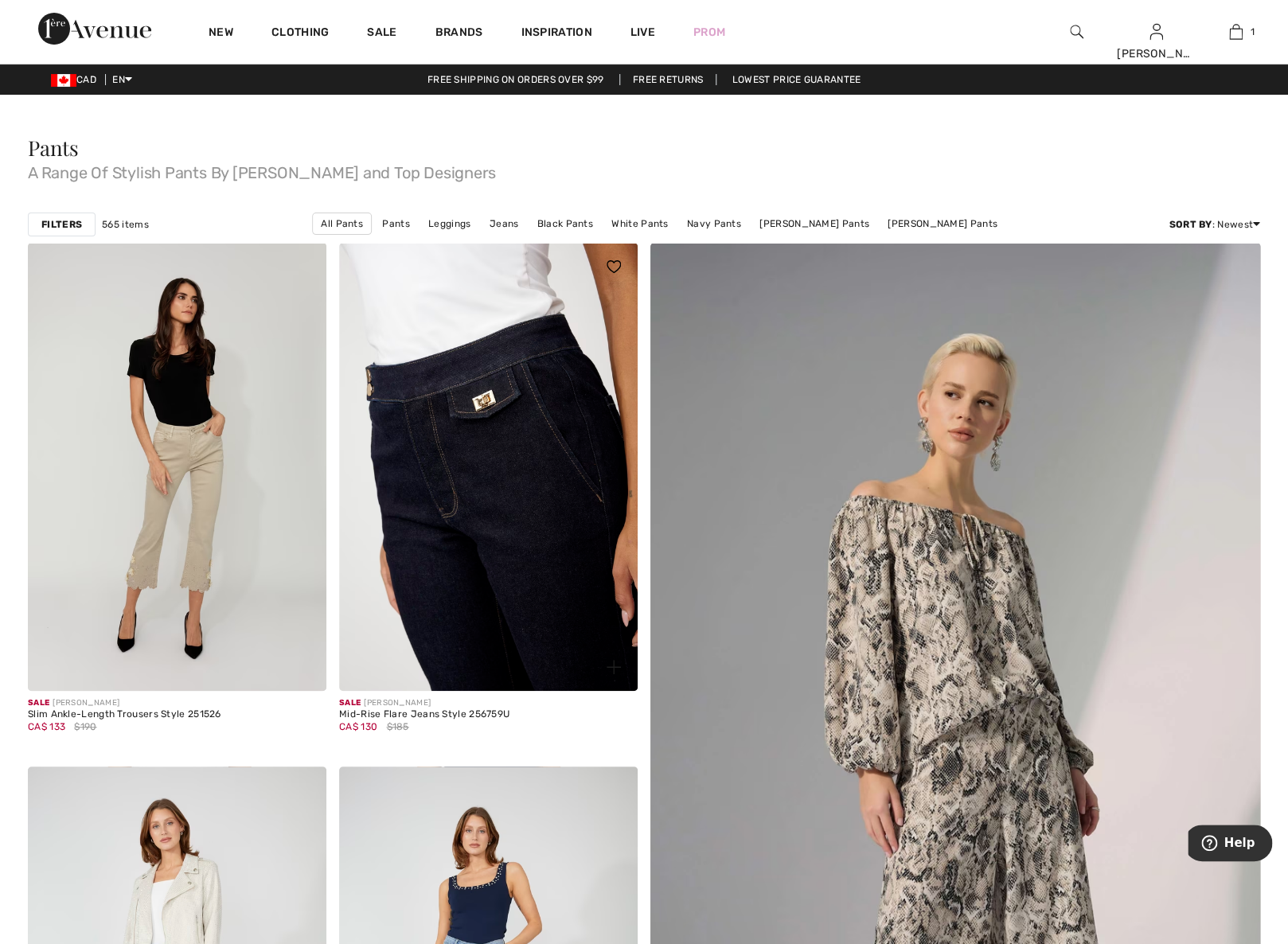
click at [497, 465] on img at bounding box center [488, 467] width 299 height 448
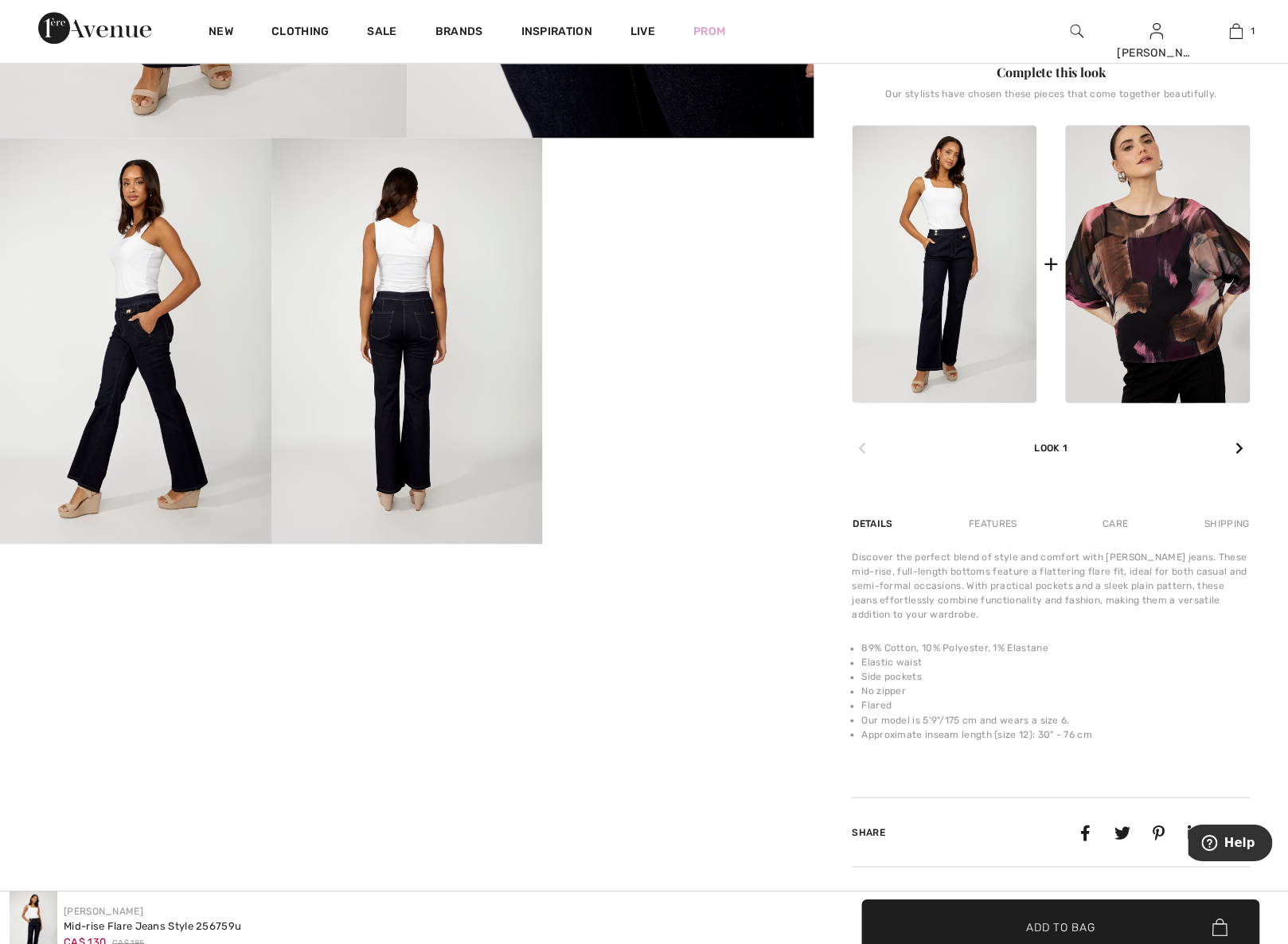
scroll to position [669, 0]
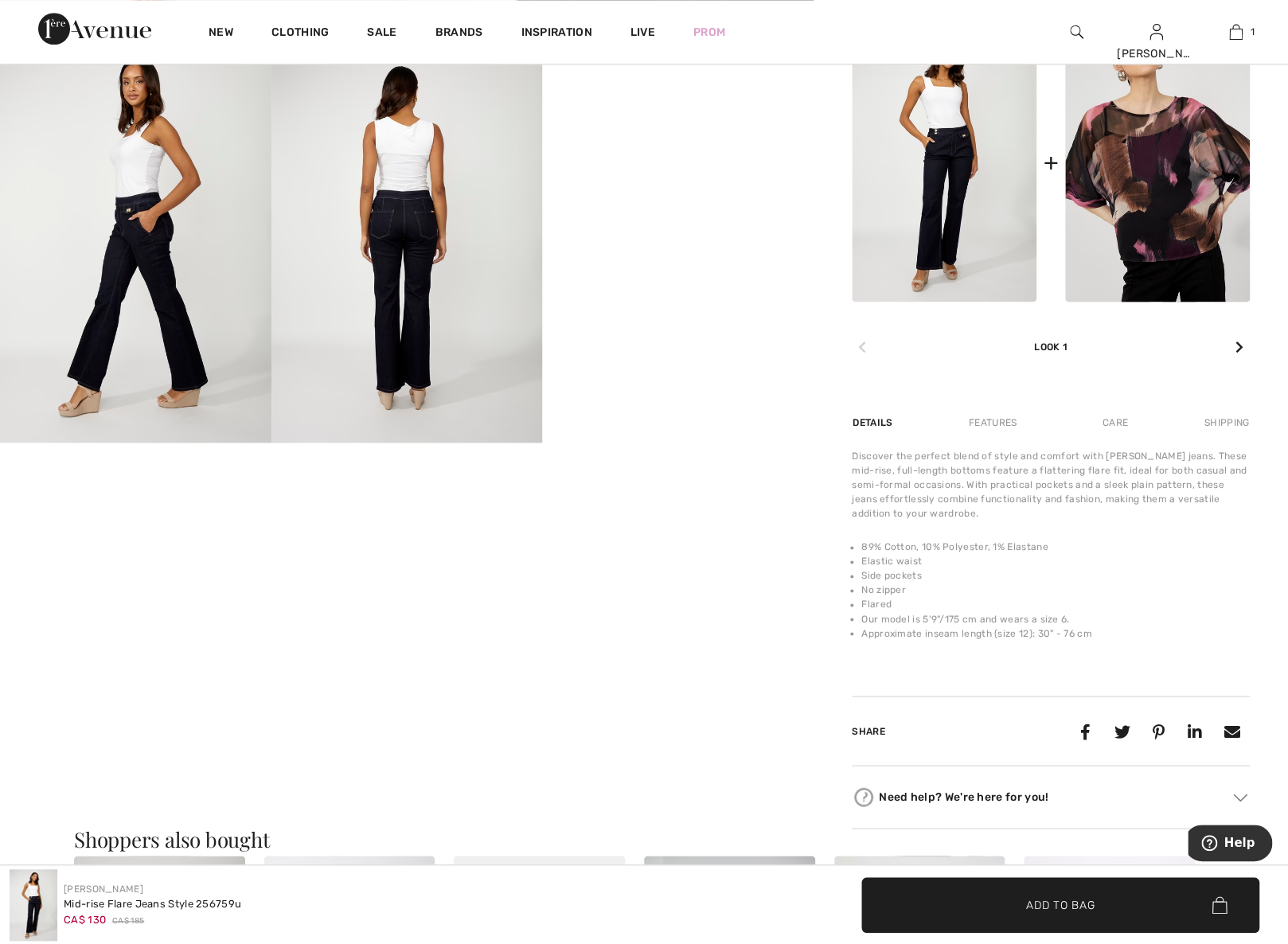
click at [433, 311] on img at bounding box center [407, 240] width 272 height 407
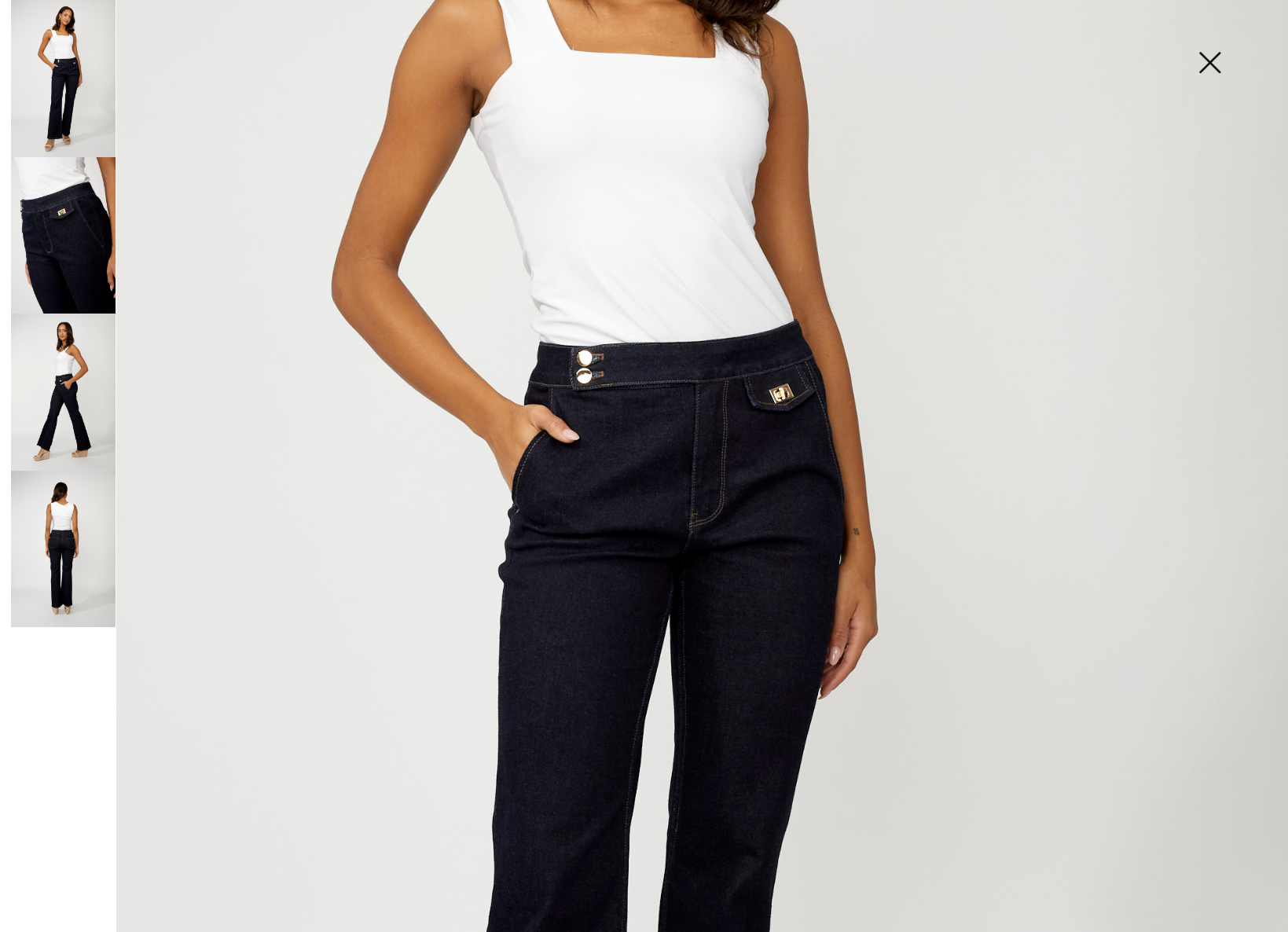
scroll to position [267, 0]
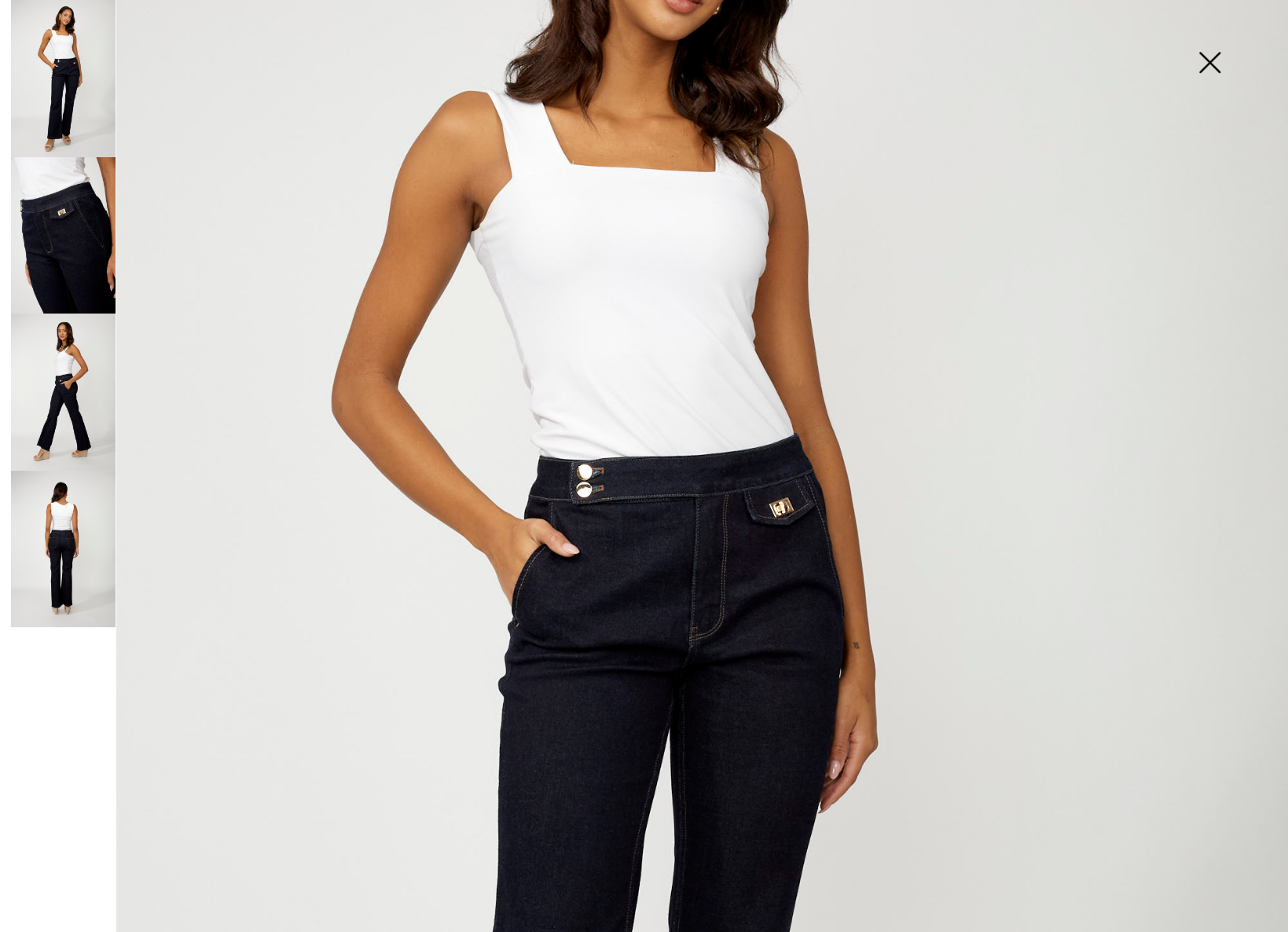
click at [99, 247] on img at bounding box center [63, 236] width 104 height 157
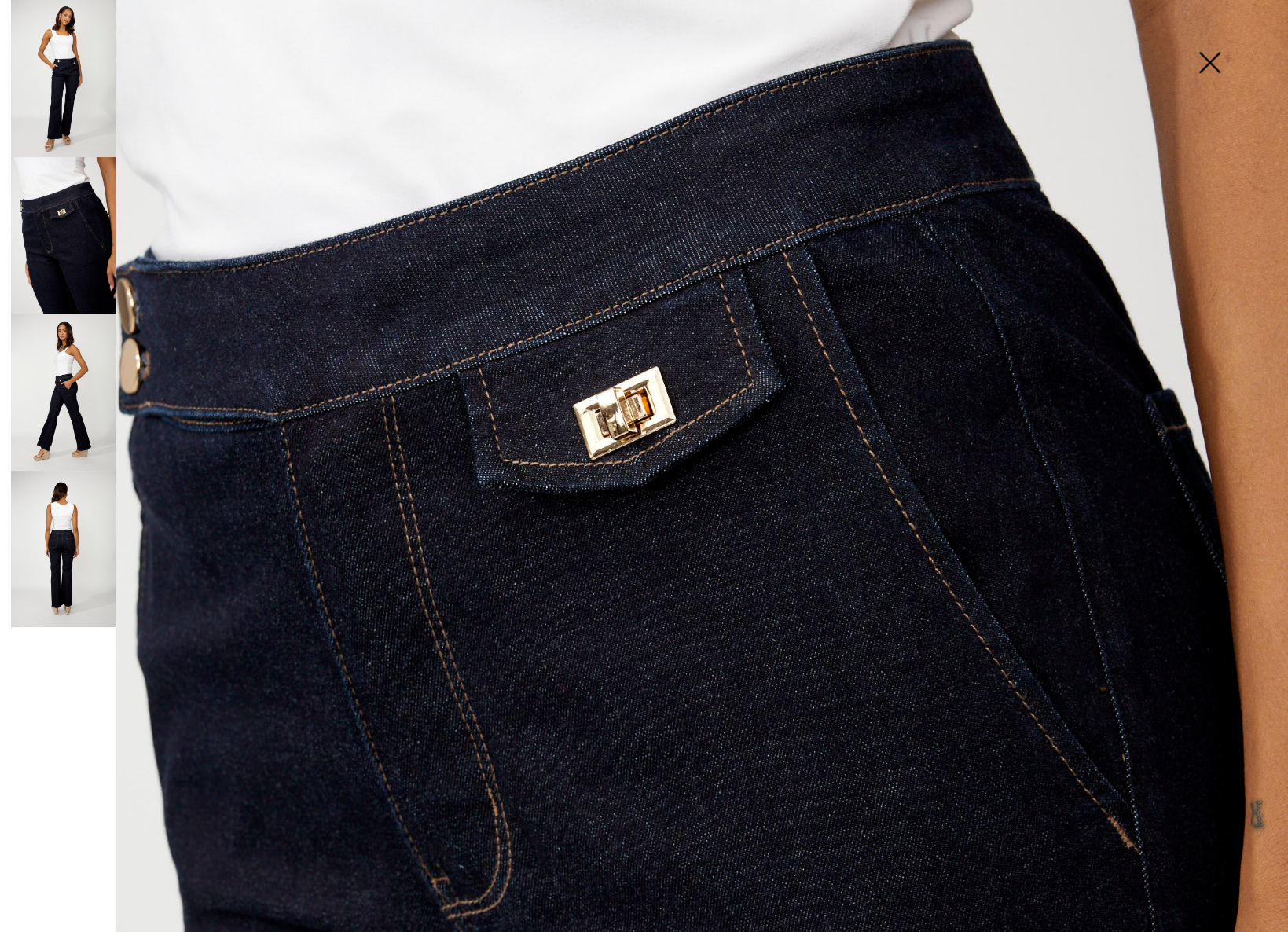
click at [89, 362] on img at bounding box center [63, 392] width 104 height 157
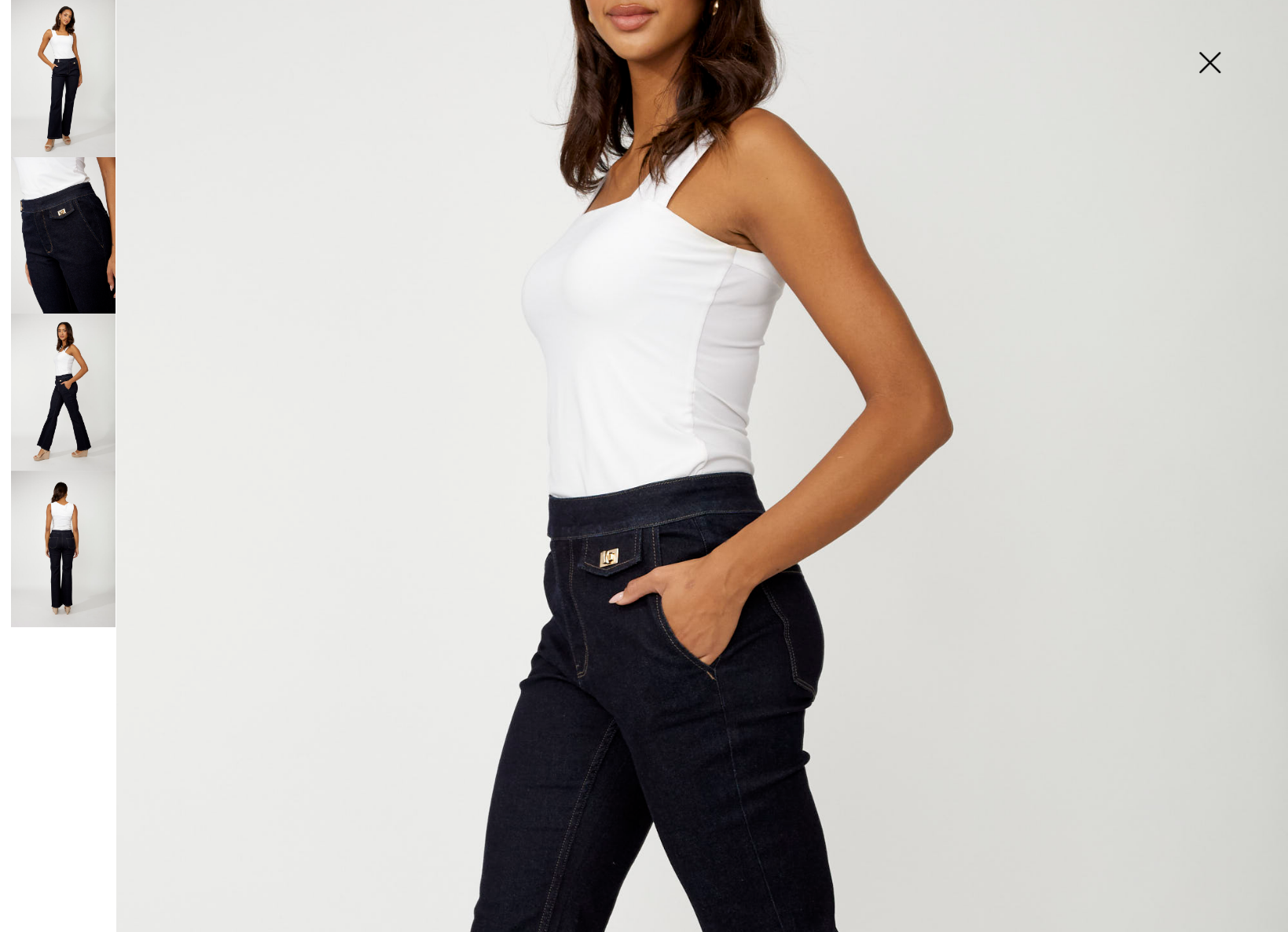
click at [64, 487] on img at bounding box center [63, 549] width 104 height 157
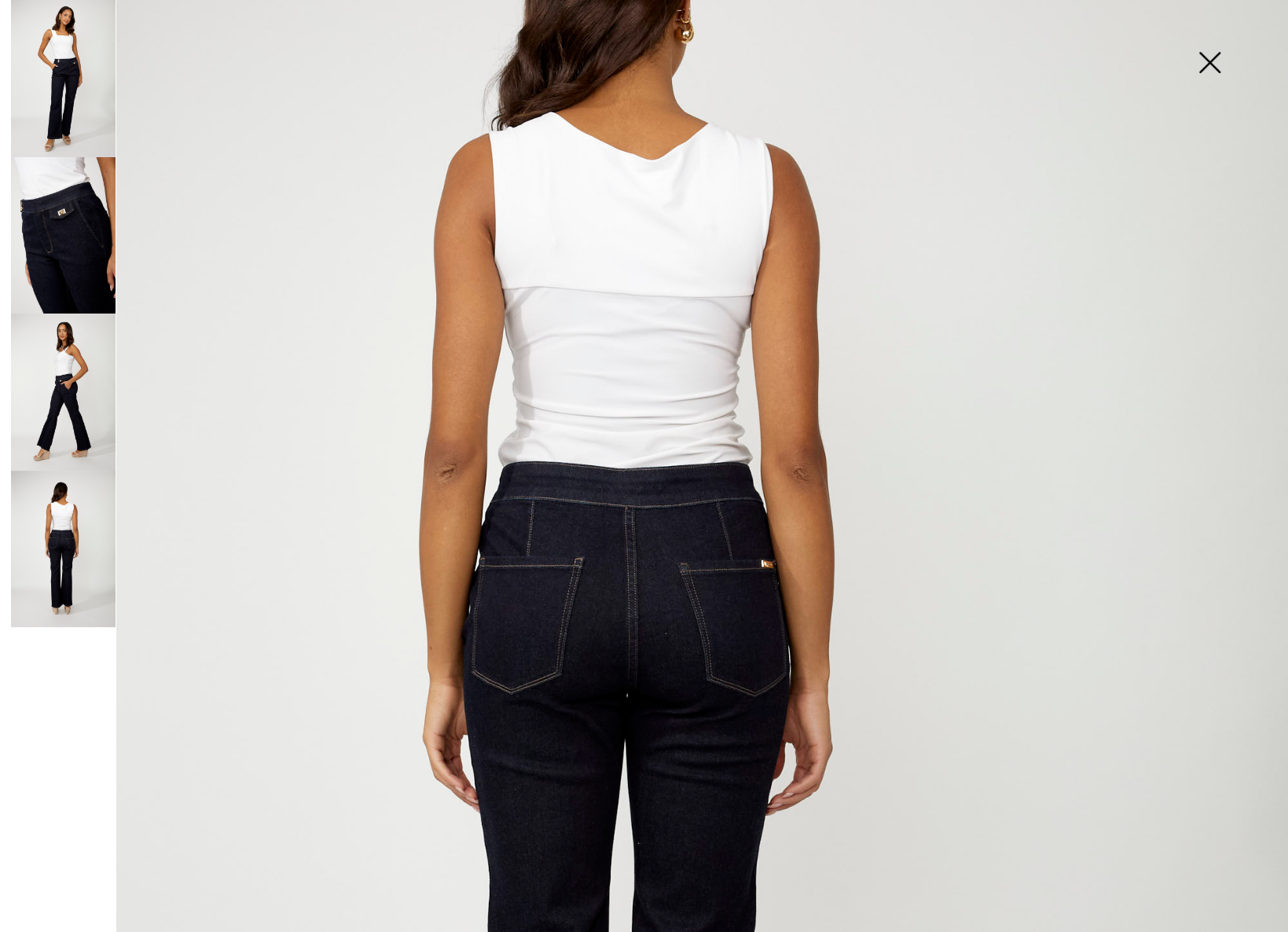
click at [77, 101] on img at bounding box center [63, 78] width 104 height 157
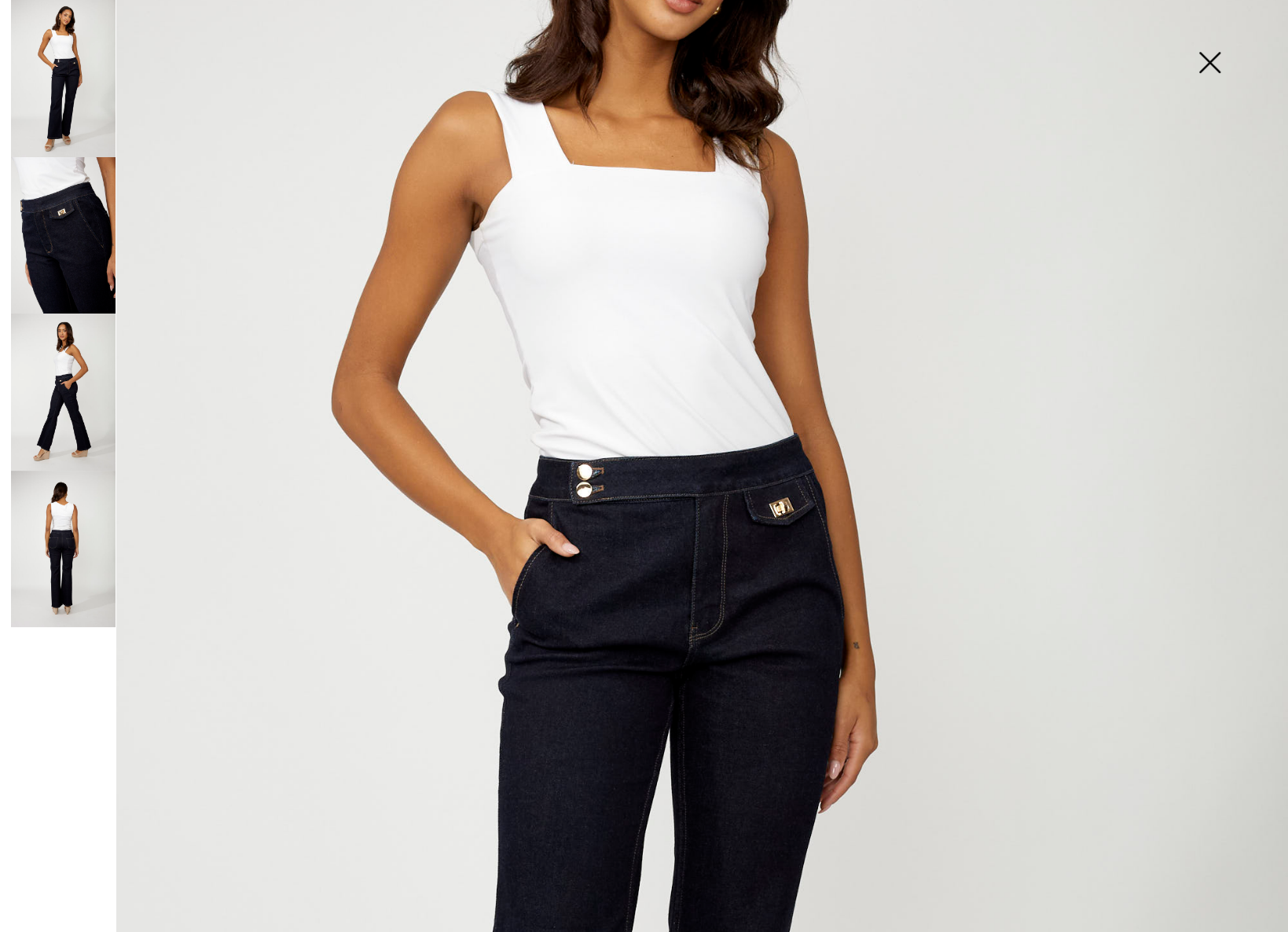
scroll to position [0, 0]
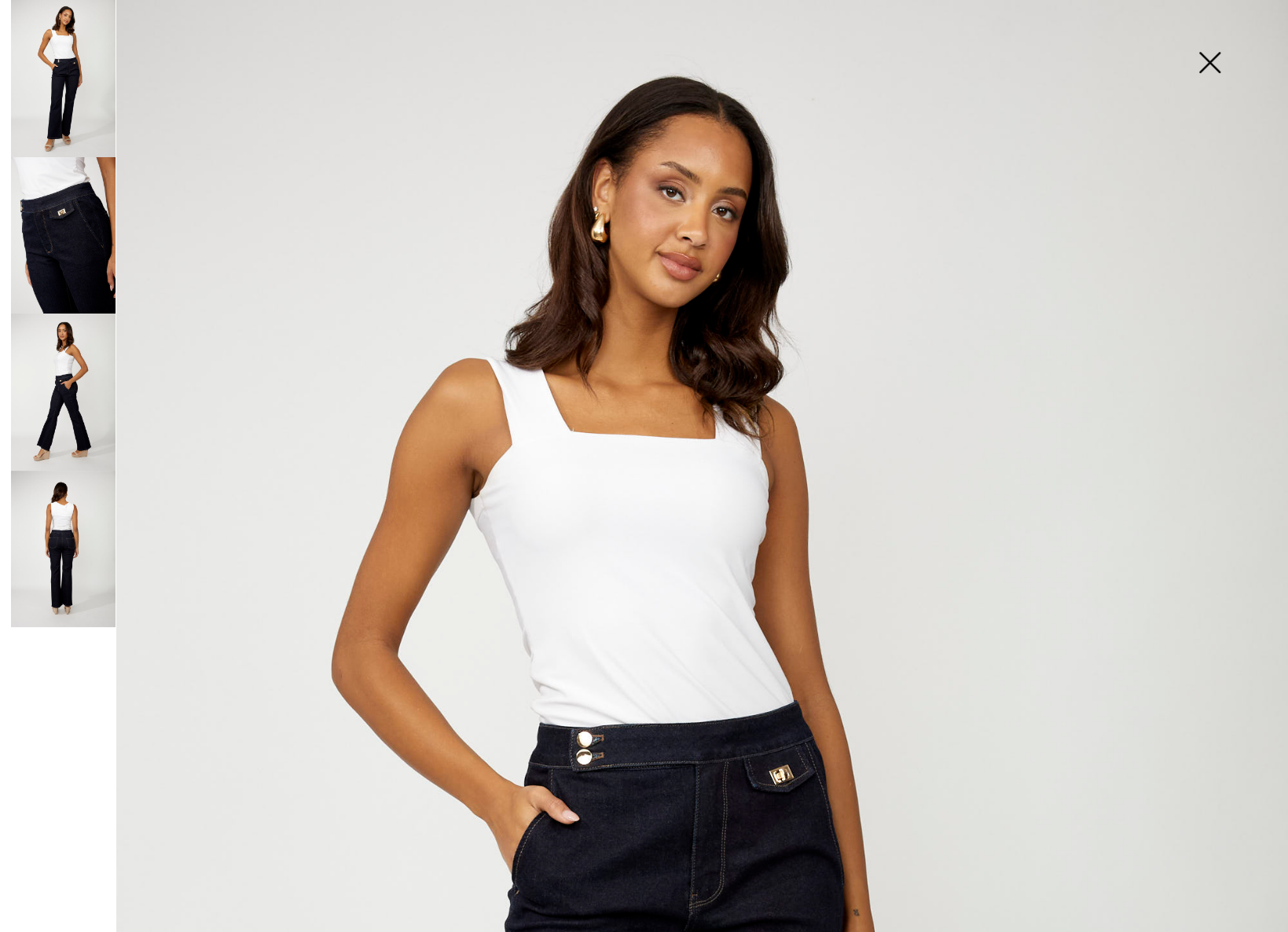
click at [1226, 62] on img at bounding box center [1209, 64] width 78 height 81
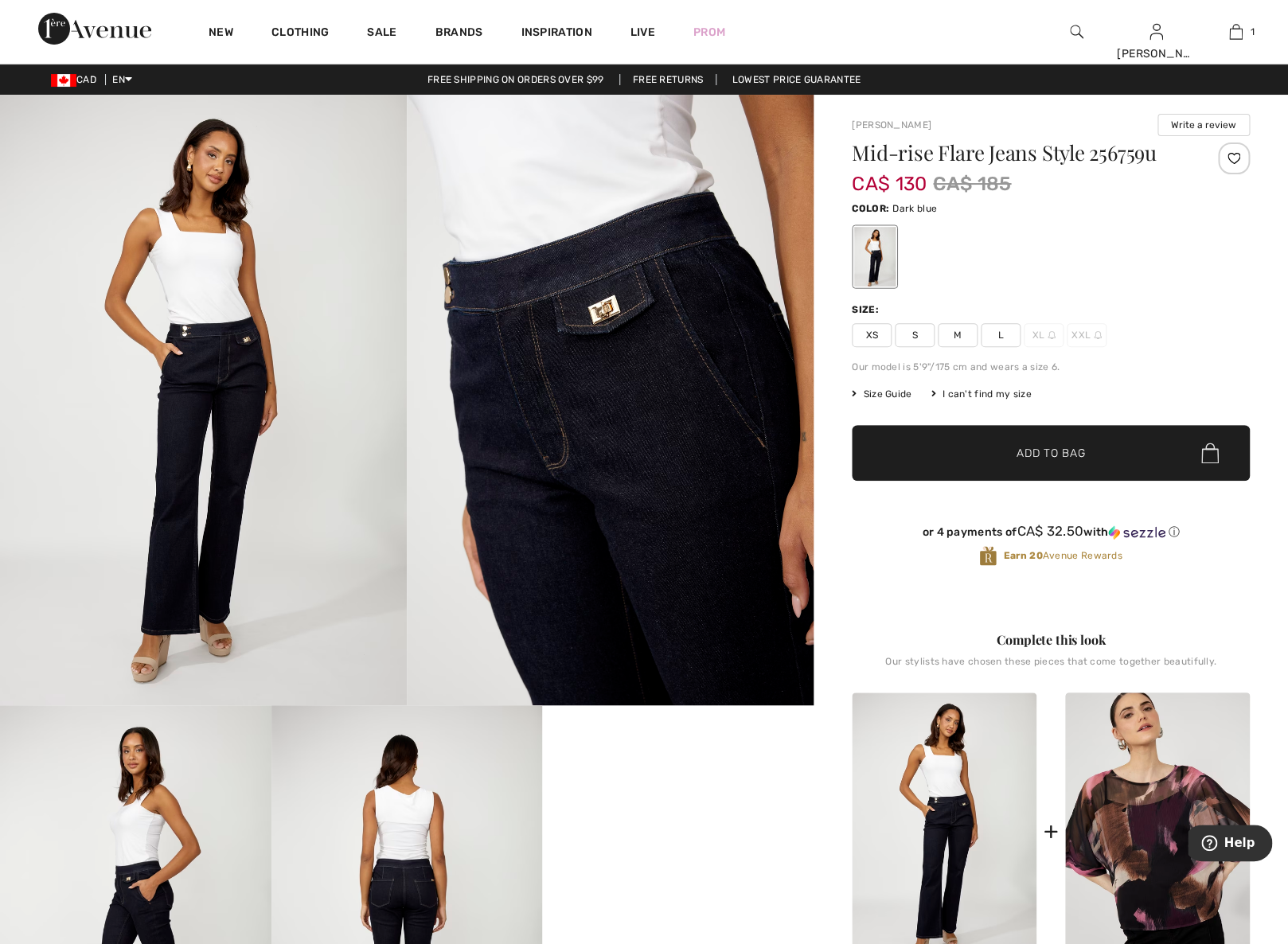
click at [1000, 332] on span "L" at bounding box center [1001, 335] width 40 height 24
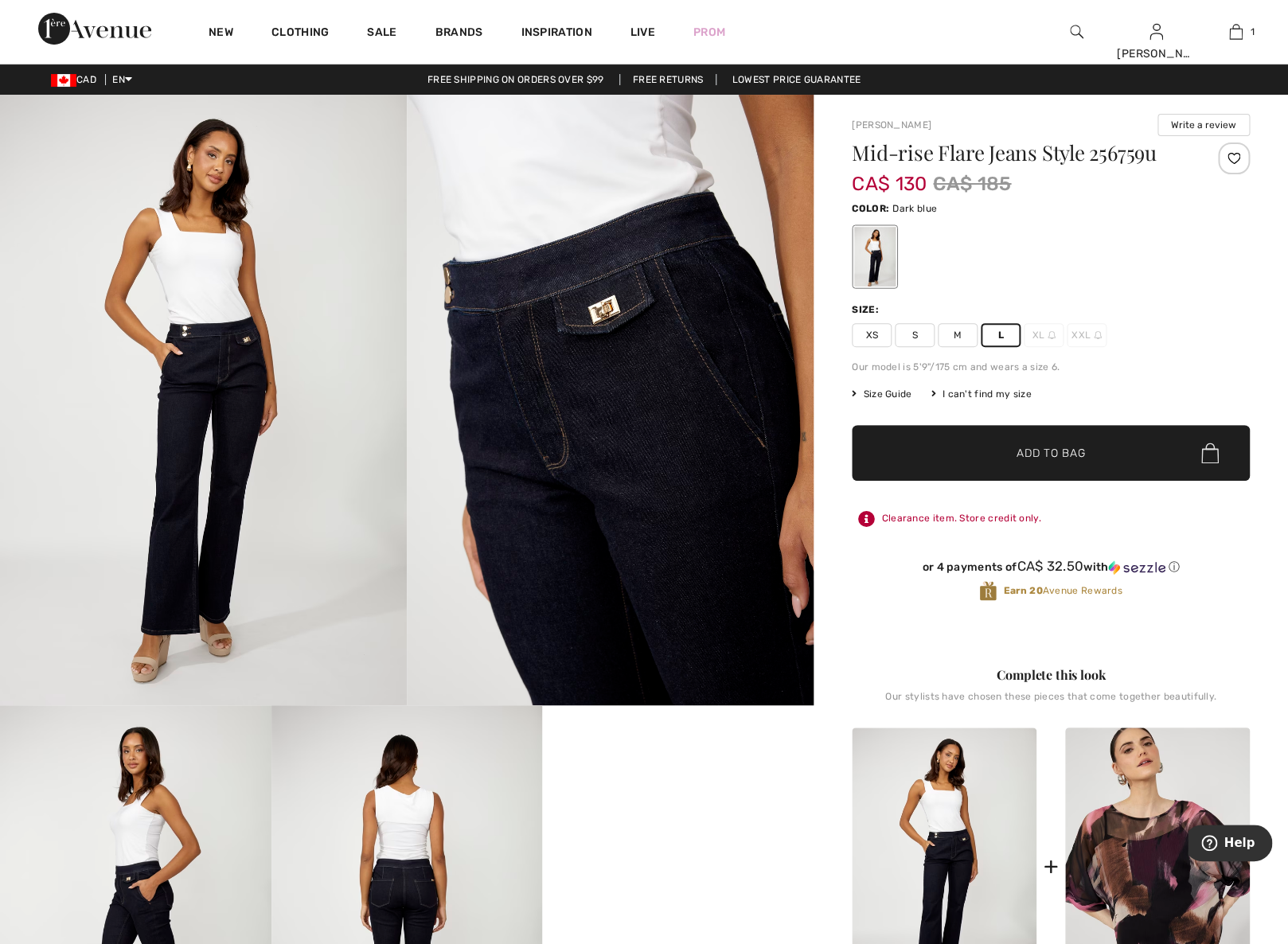
click at [1026, 452] on span "Add to Bag" at bounding box center [1050, 453] width 68 height 17
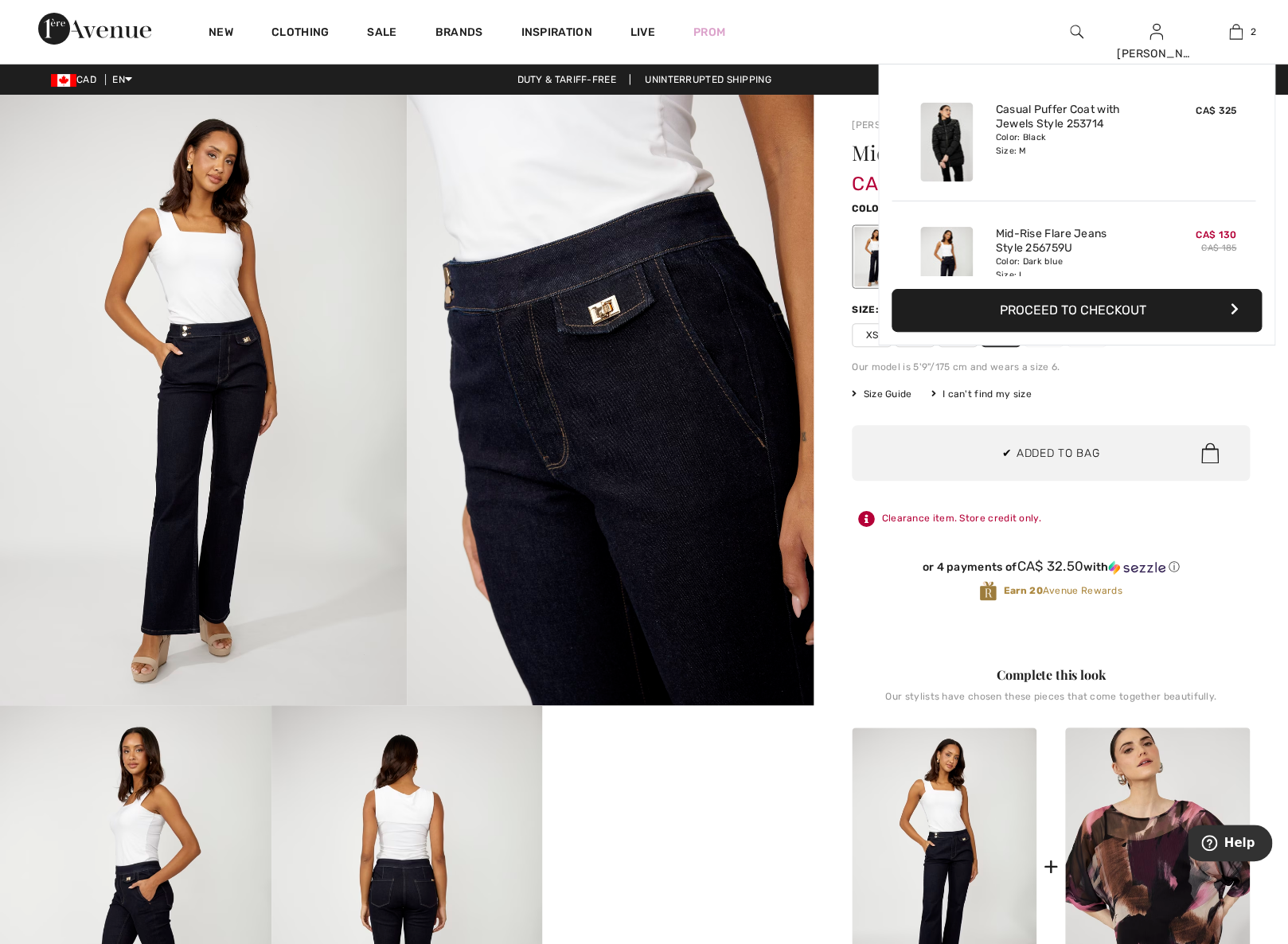
scroll to position [50, 0]
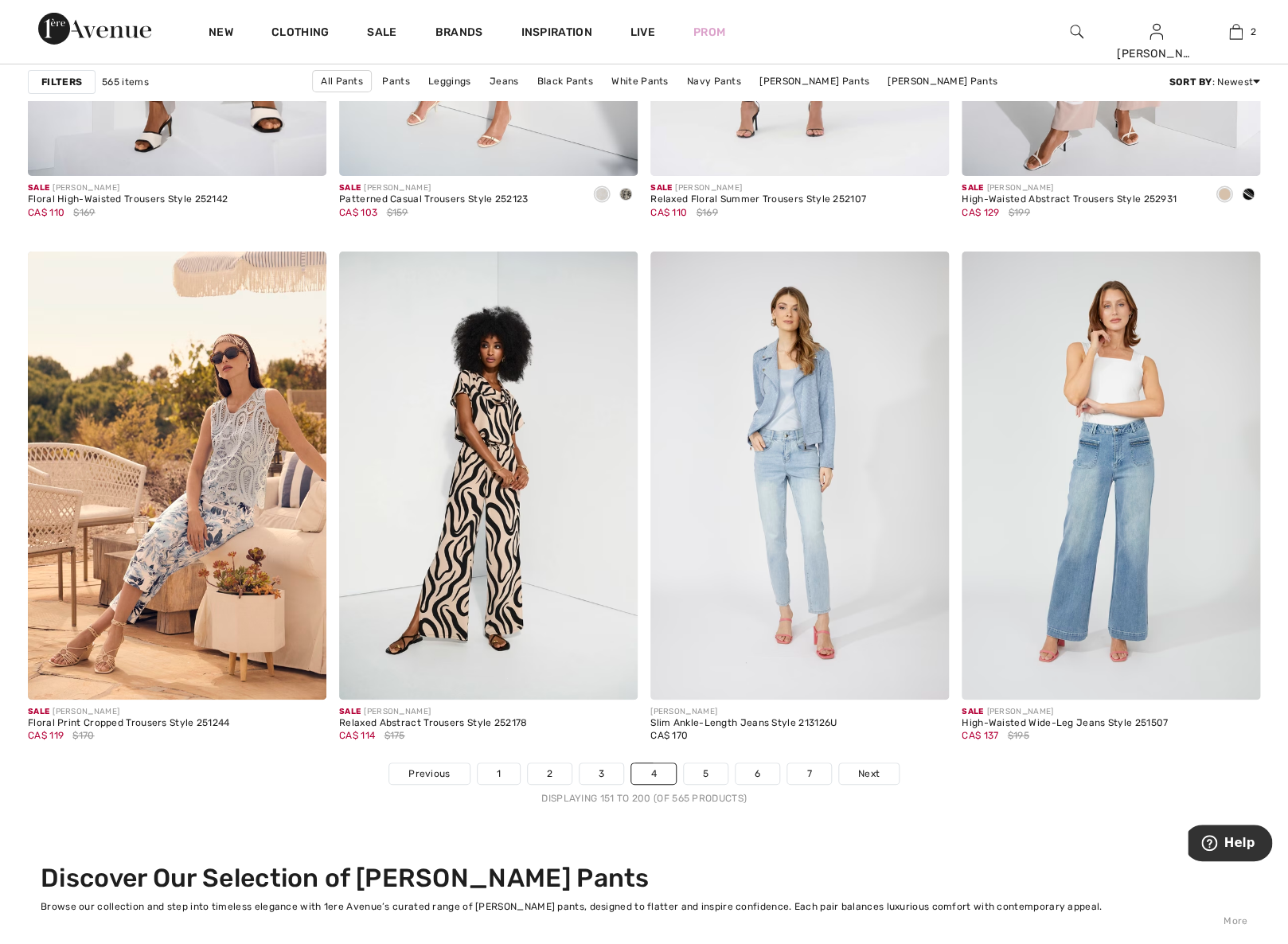
scroll to position [7382, 0]
